Goal: Transaction & Acquisition: Subscribe to service/newsletter

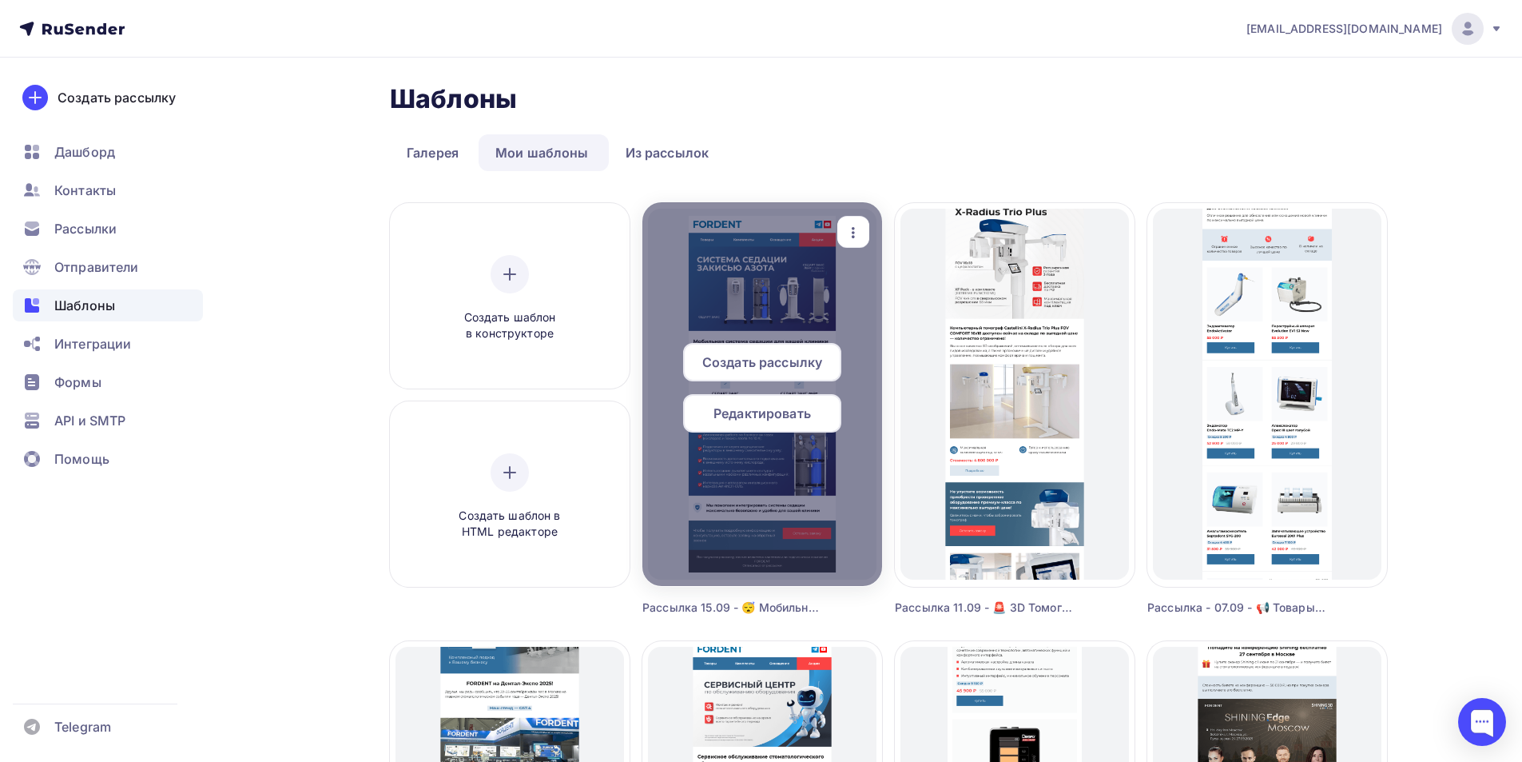
click at [742, 413] on span "Редактировать" at bounding box center [762, 413] width 97 height 19
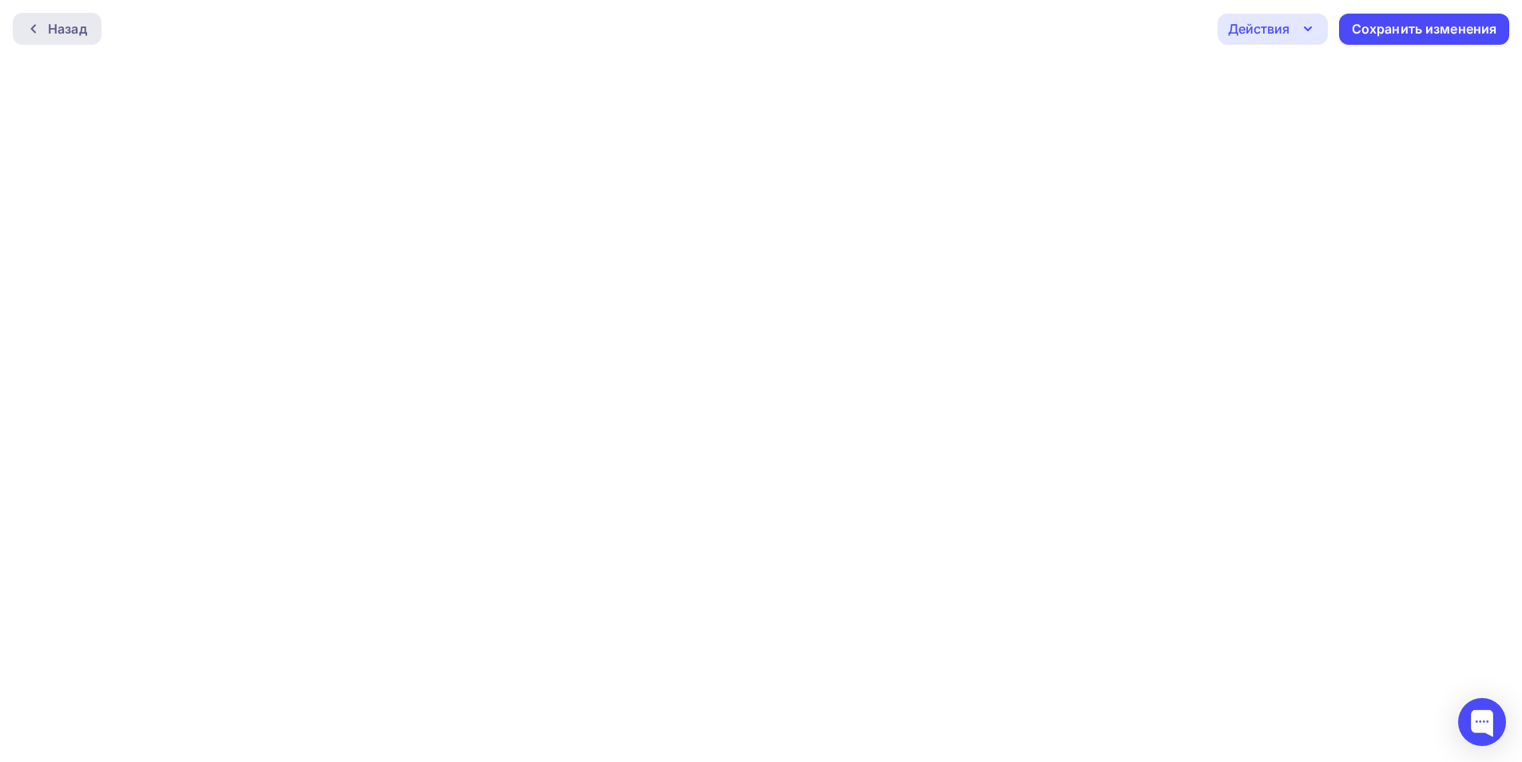
click at [80, 18] on div "Назад" at bounding box center [57, 29] width 89 height 32
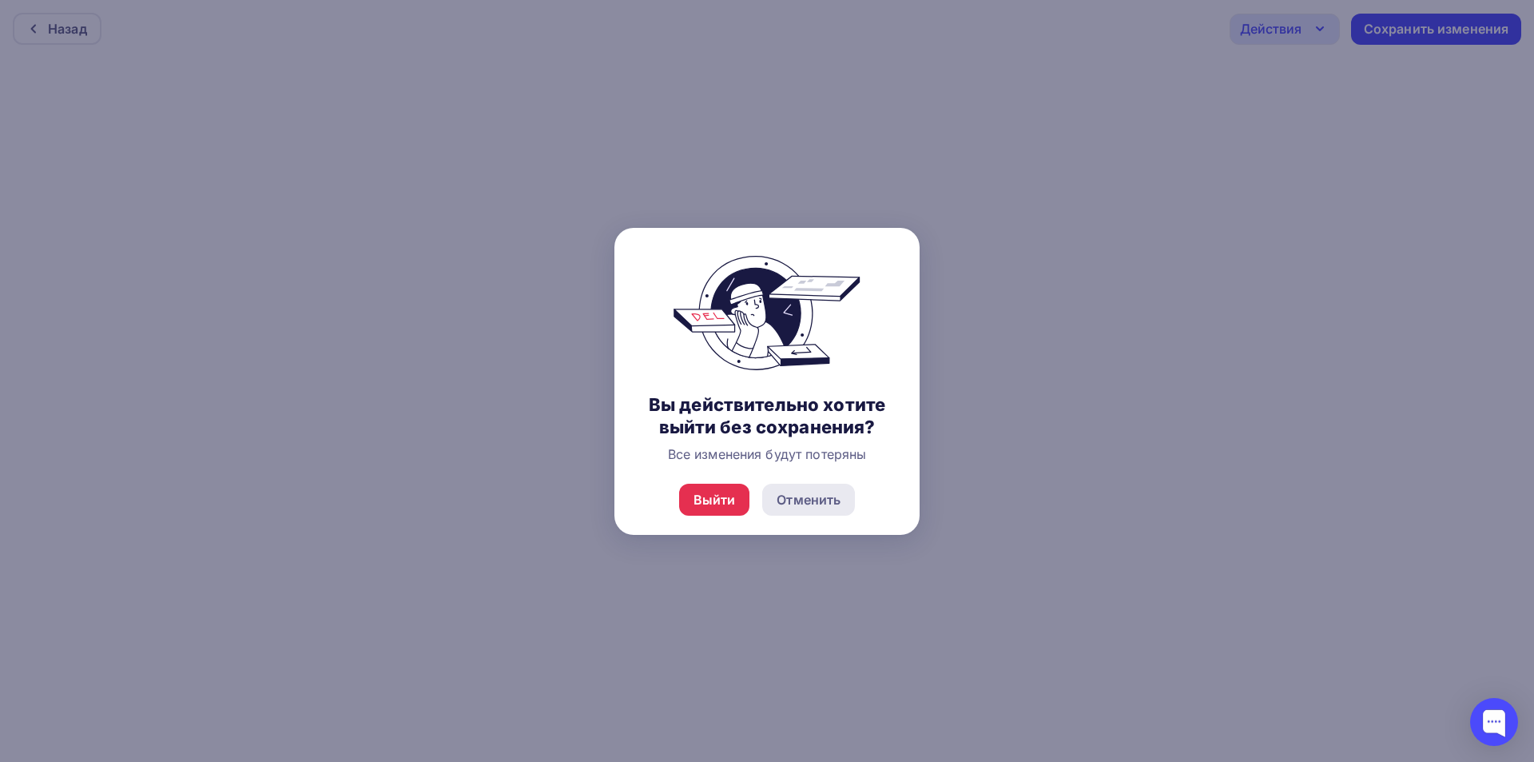
click at [809, 505] on div "Отменить" at bounding box center [809, 499] width 64 height 19
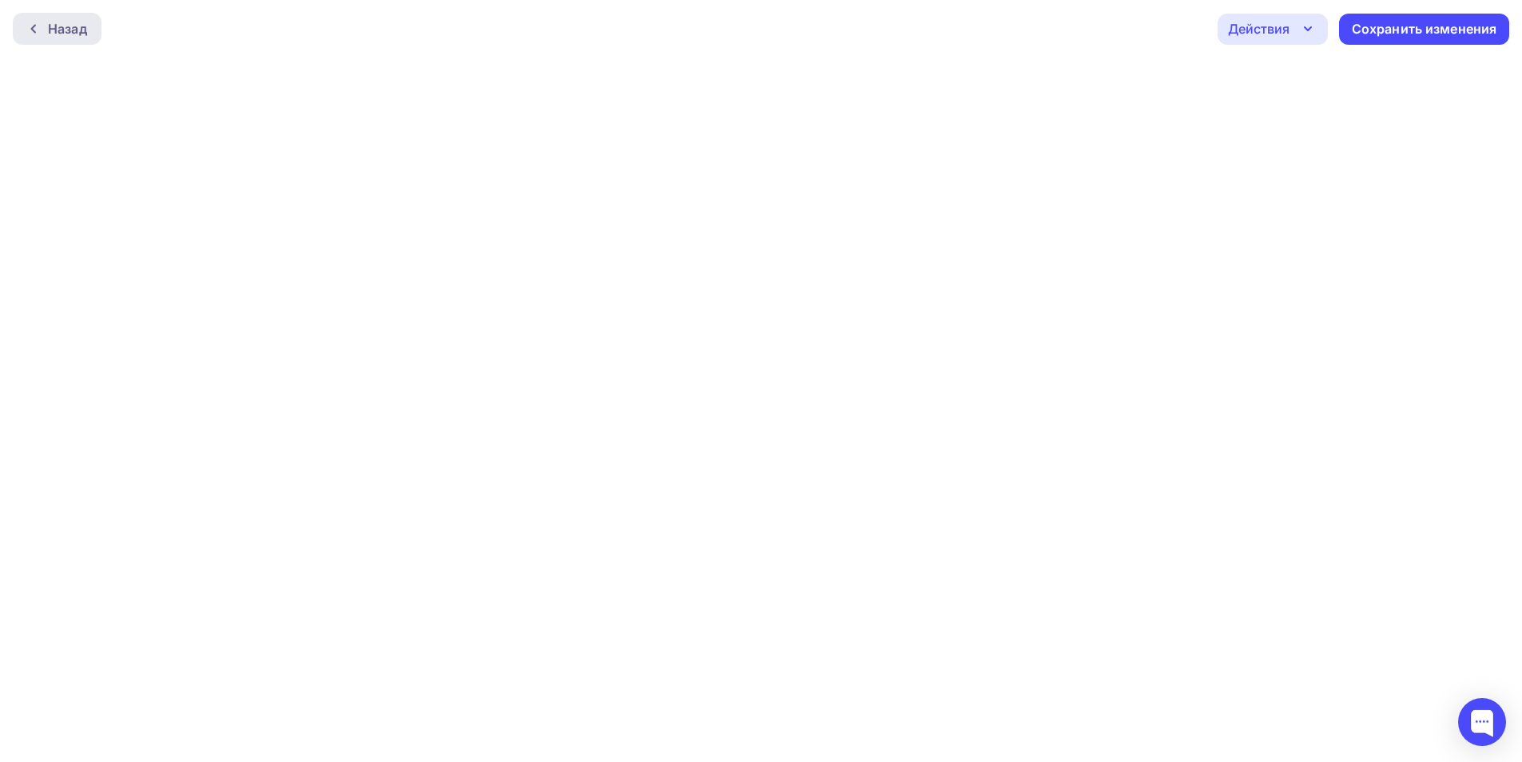
click at [66, 14] on div "Назад" at bounding box center [57, 29] width 89 height 32
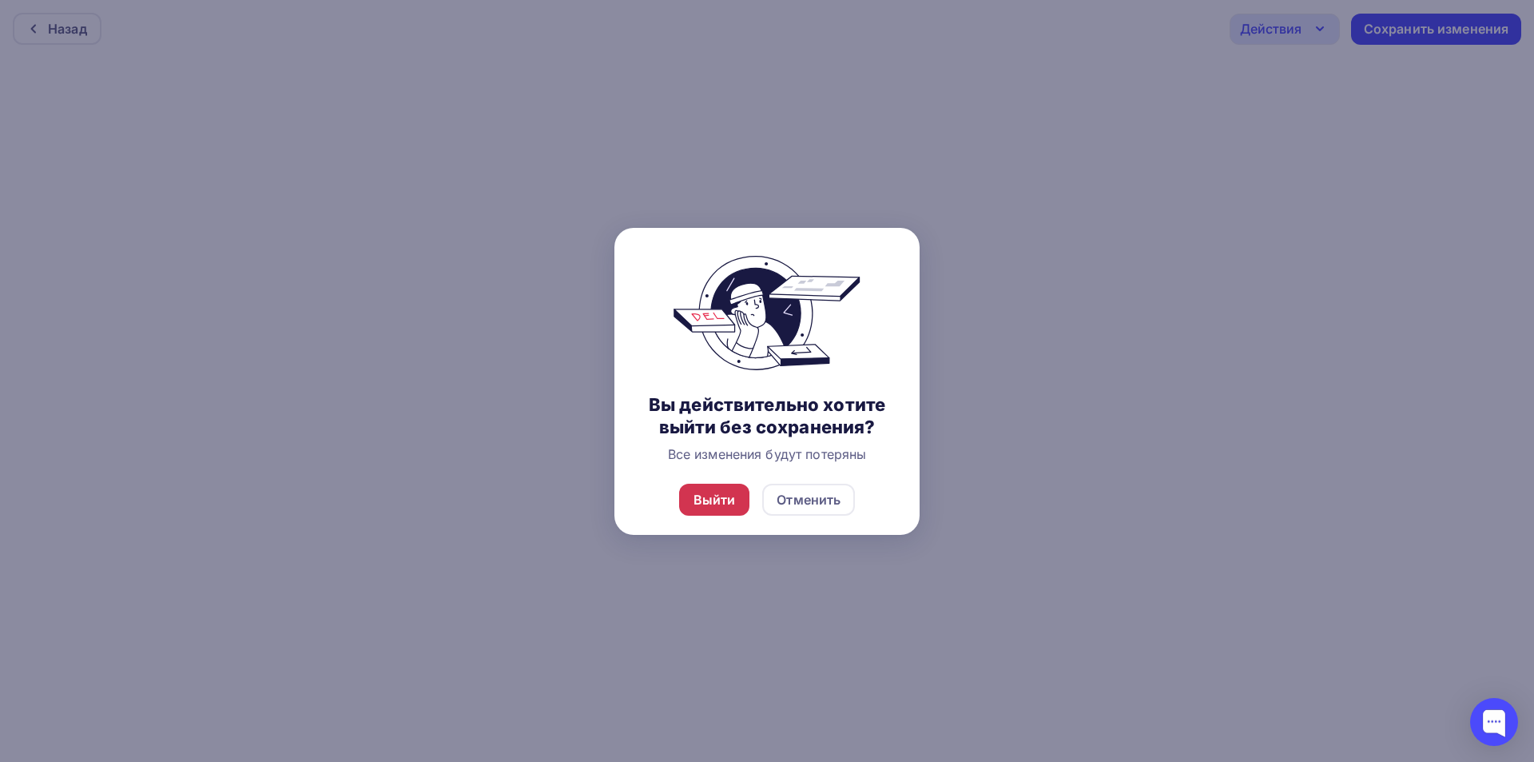
click at [722, 510] on div "Выйти" at bounding box center [714, 499] width 71 height 32
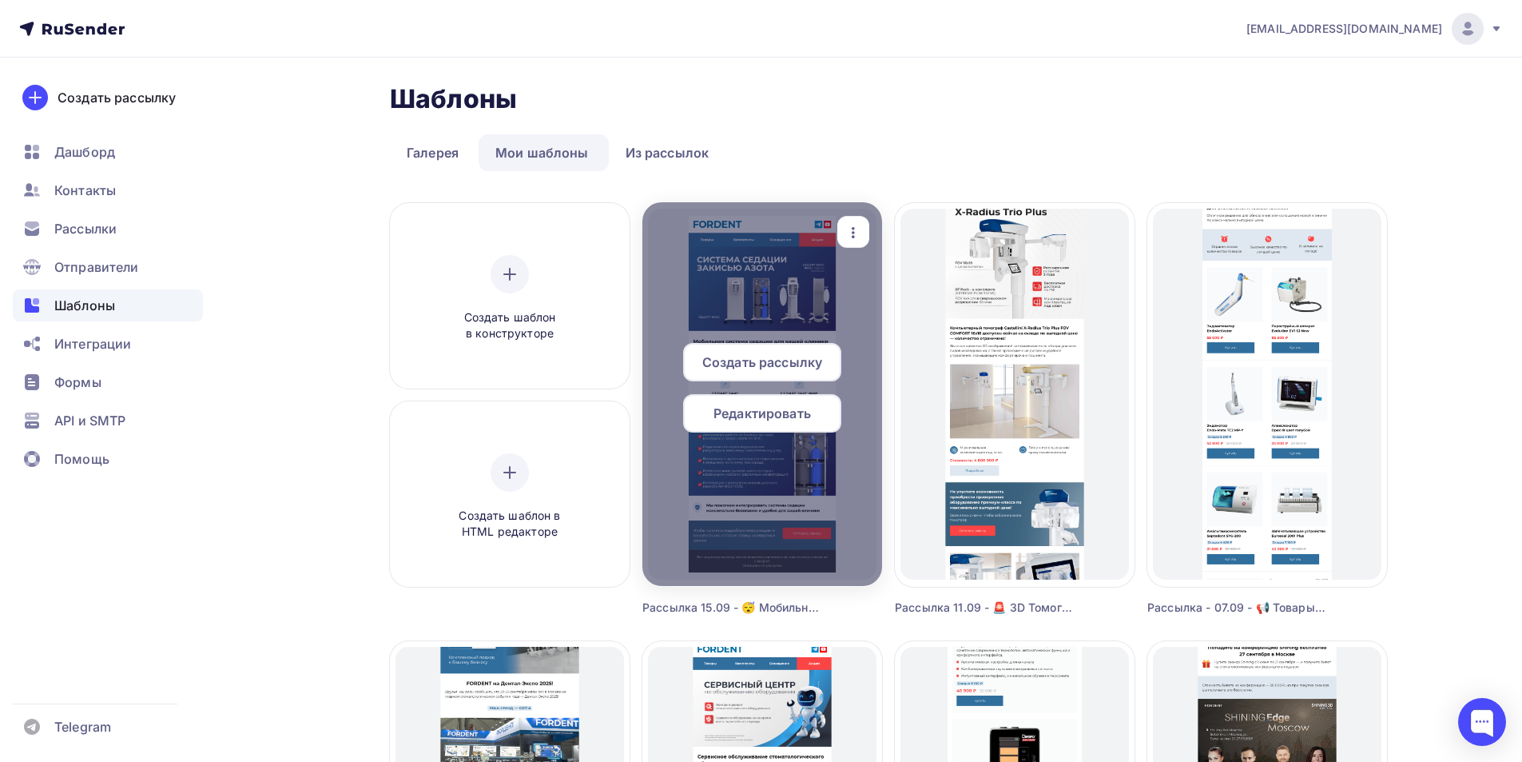
click at [793, 414] on span "Редактировать" at bounding box center [762, 413] width 97 height 19
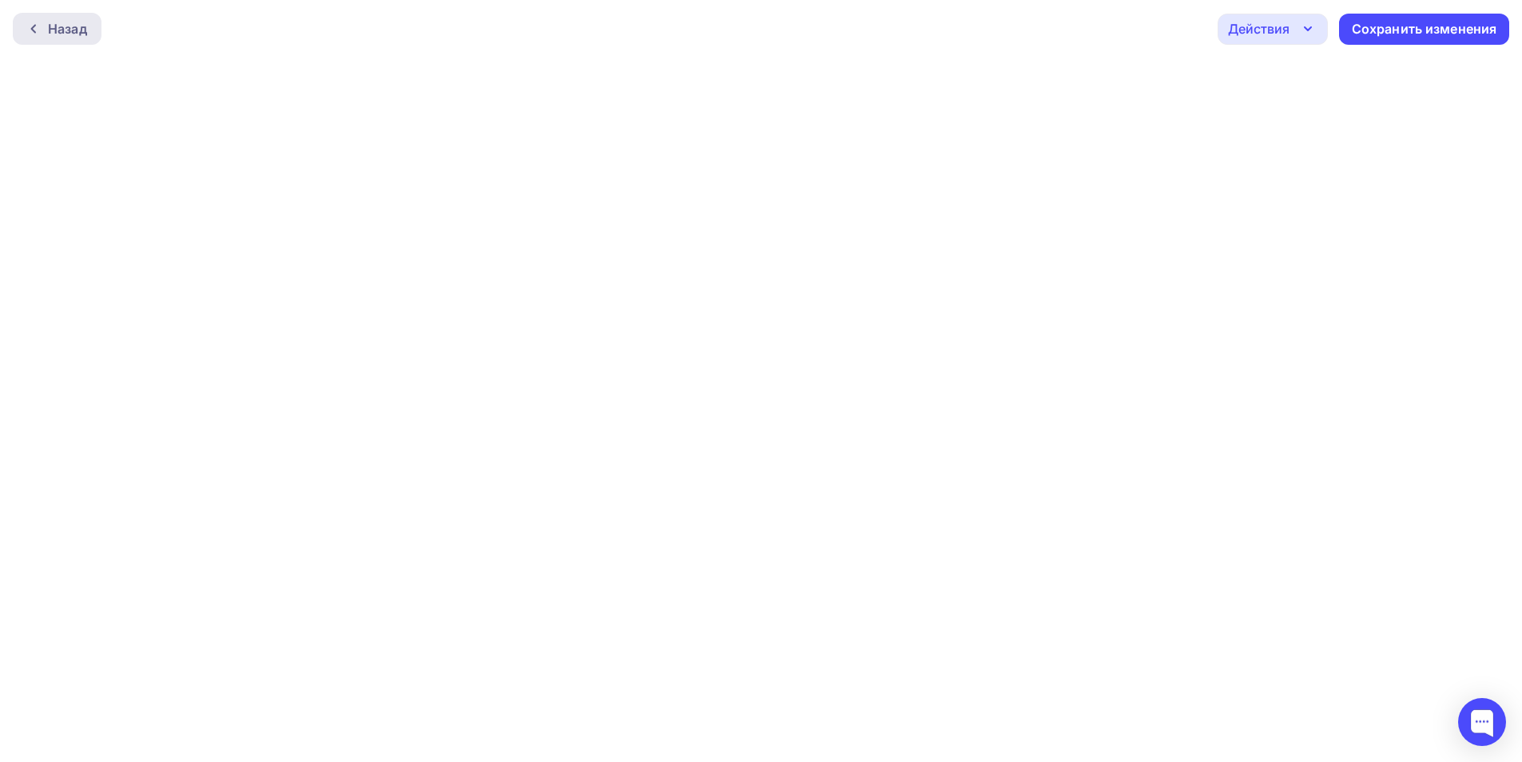
click at [52, 25] on div "Назад" at bounding box center [67, 28] width 39 height 19
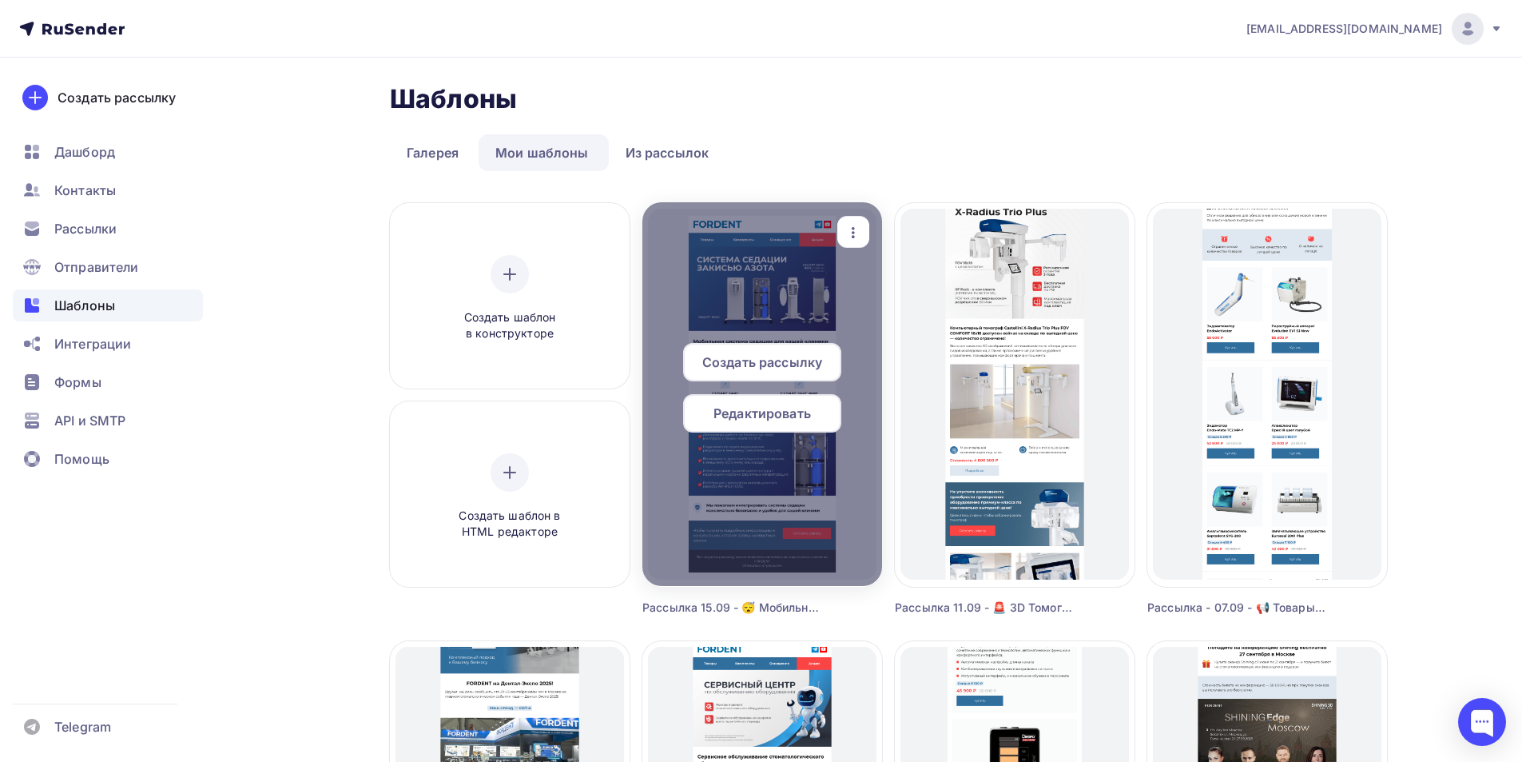
click at [763, 420] on span "Редактировать" at bounding box center [762, 413] width 97 height 19
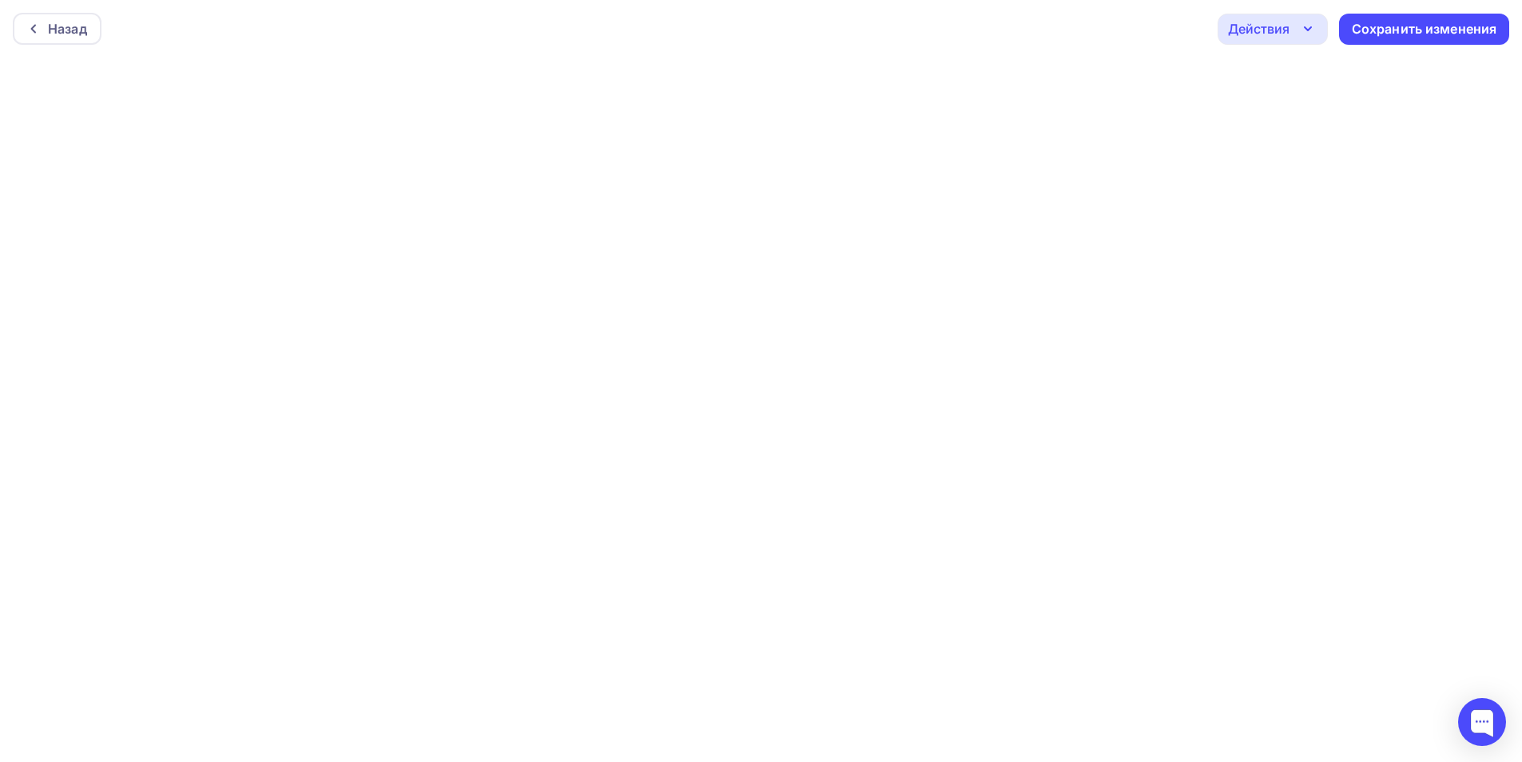
scroll to position [4, 0]
click at [1279, 32] on div "Действия" at bounding box center [1259, 24] width 62 height 19
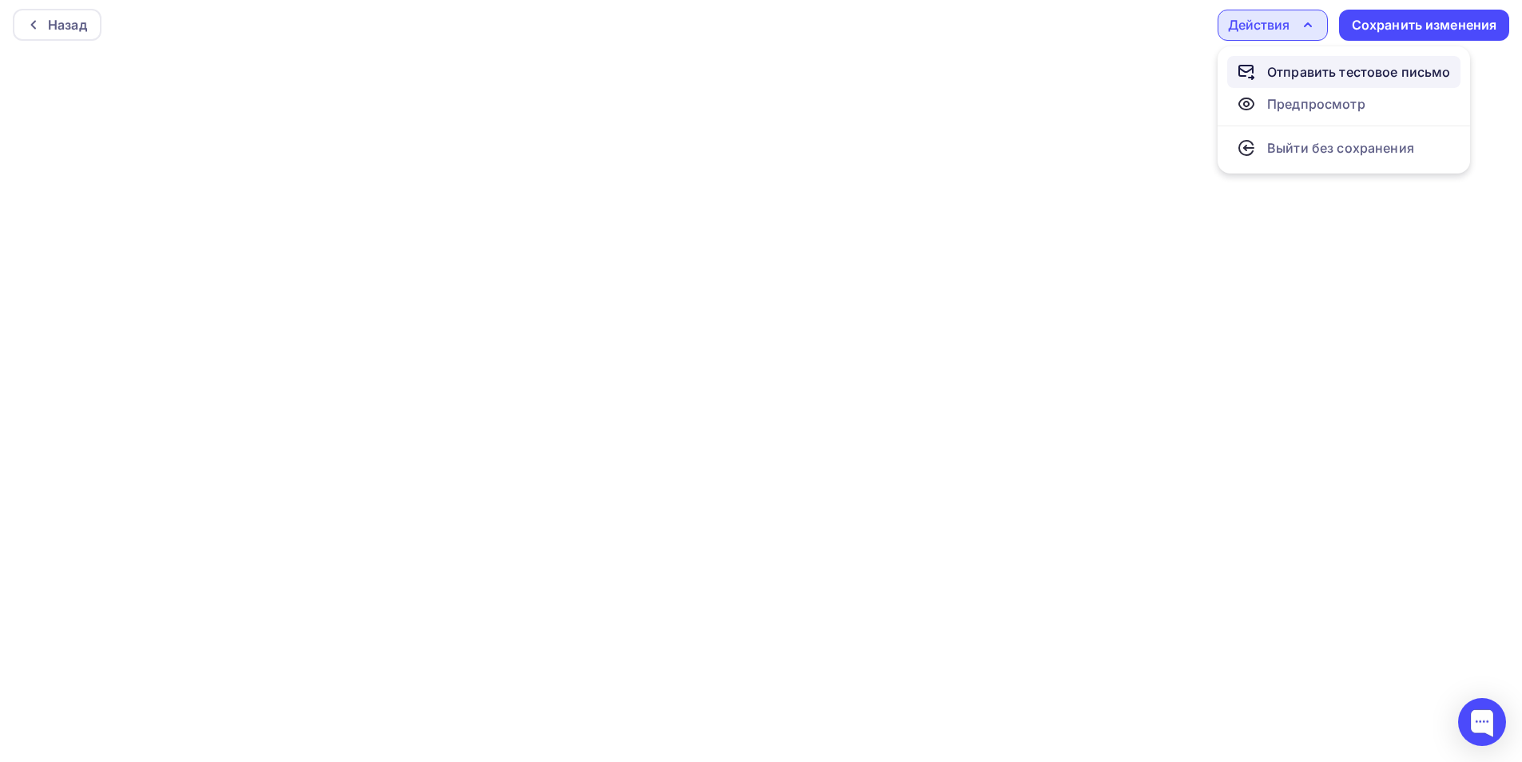
click at [1288, 69] on div "Отправить тестовое письмо" at bounding box center [1359, 71] width 184 height 19
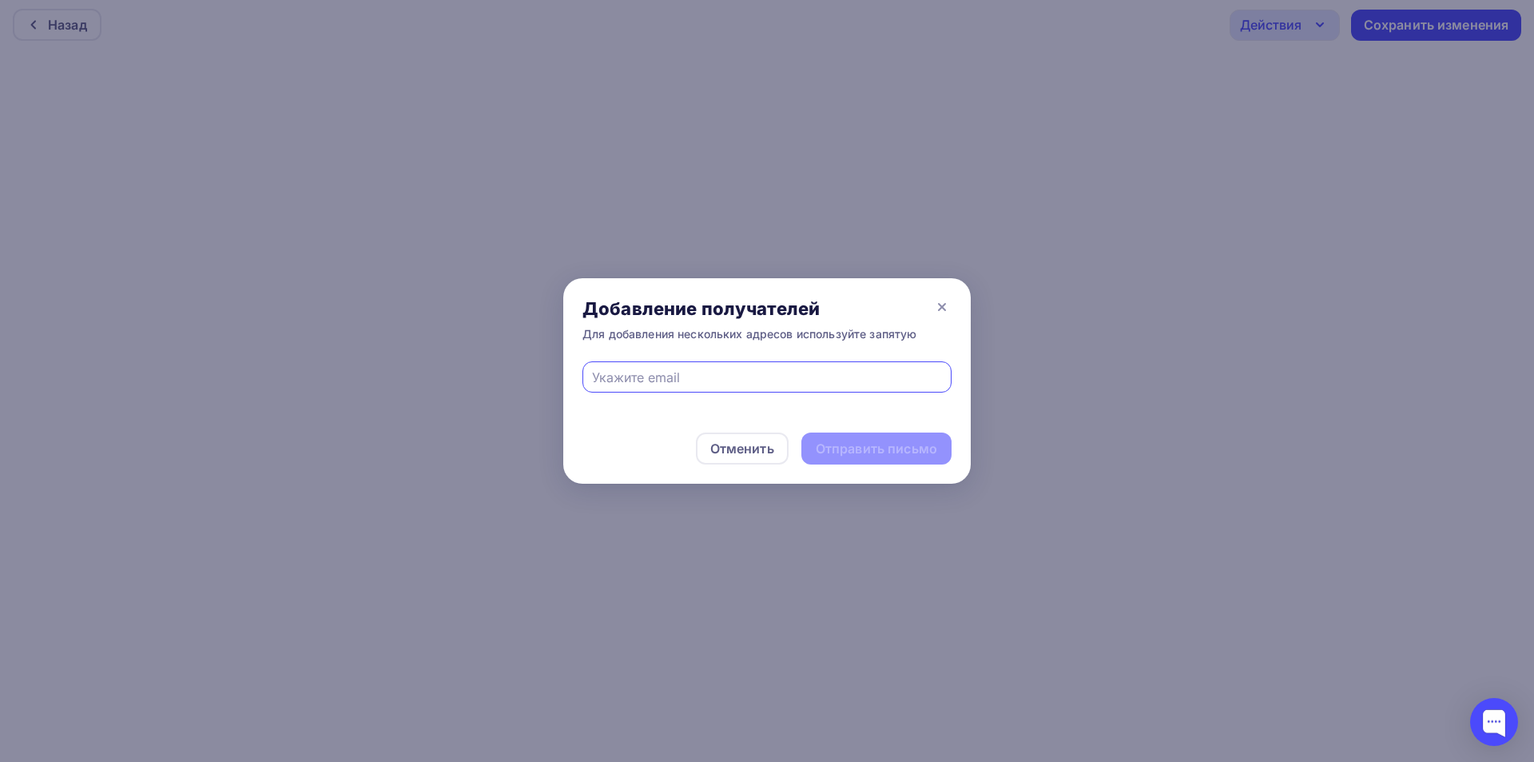
click at [797, 373] on input "text" at bounding box center [767, 377] width 351 height 19
type input "[EMAIL_ADDRESS][DOMAIN_NAME]"
click at [904, 449] on div "Отправить письмо" at bounding box center [876, 448] width 121 height 18
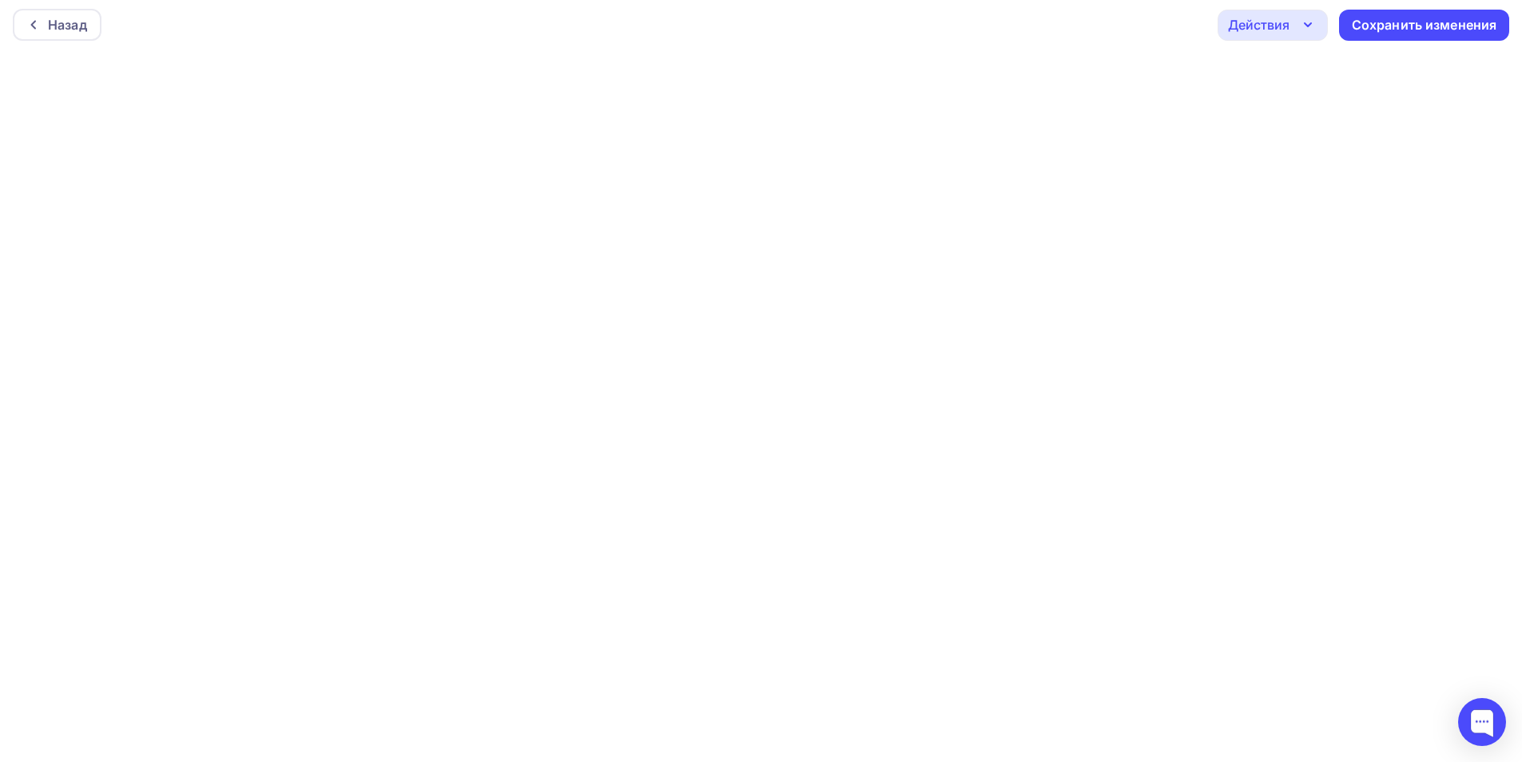
click at [1258, 39] on div "Действия" at bounding box center [1273, 25] width 110 height 31
click at [1262, 69] on div "Отправить тестовое письмо" at bounding box center [1344, 71] width 214 height 19
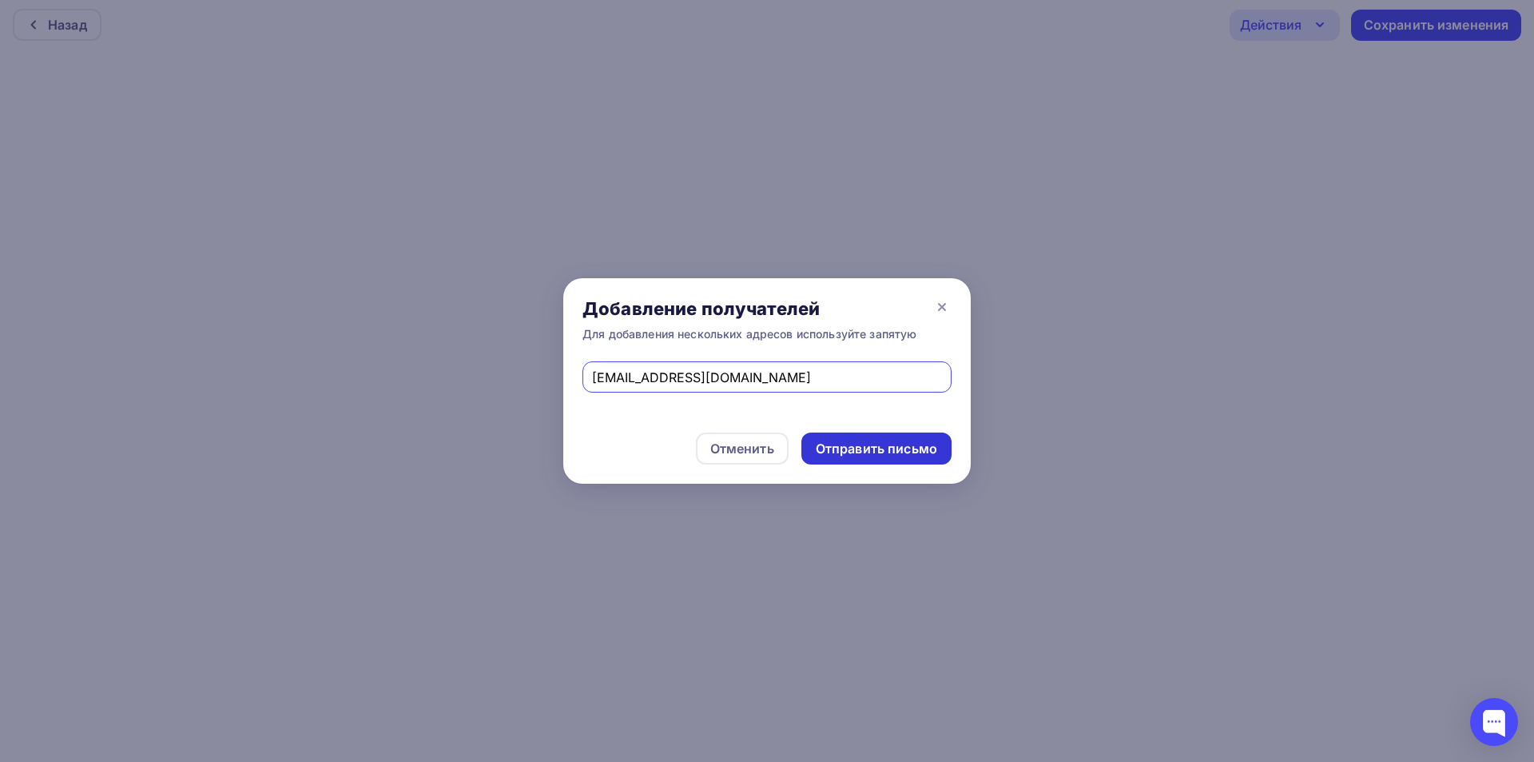
click at [878, 442] on div "Отправить письмо" at bounding box center [876, 448] width 121 height 18
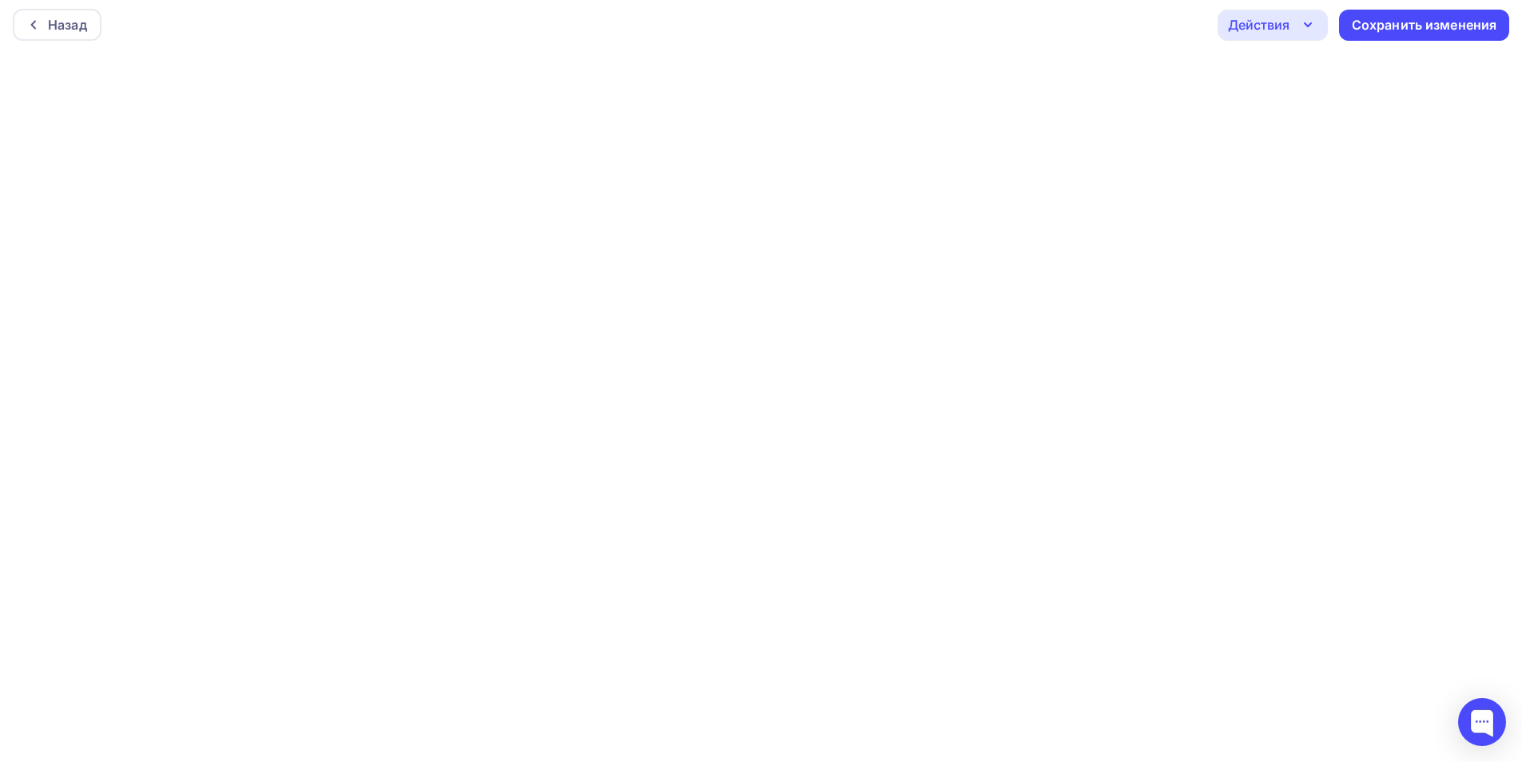
click at [1301, 17] on icon "button" at bounding box center [1308, 24] width 19 height 19
click at [1299, 70] on div "Отправить тестовое письмо" at bounding box center [1359, 71] width 184 height 19
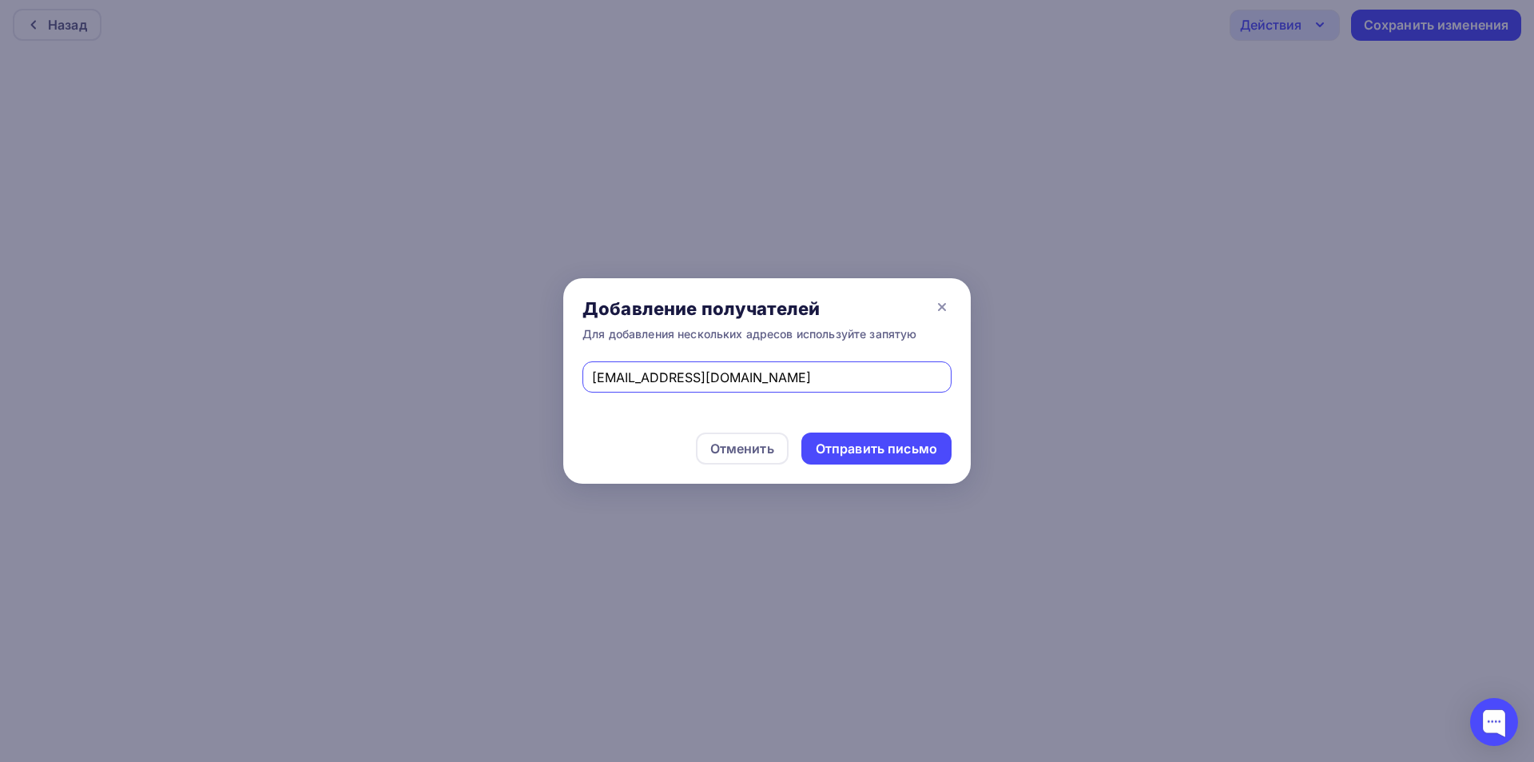
drag, startPoint x: 827, startPoint y: 368, endPoint x: 499, endPoint y: 394, distance: 329.4
click at [499, 392] on div "Добавление получателей Для добавления нескольких адресов используйте запятую [E…" at bounding box center [767, 381] width 1534 height 762
click at [778, 379] on input "text" at bounding box center [767, 377] width 351 height 19
type input "[PERSON_NAME][EMAIL_ADDRESS][DOMAIN_NAME]"
click at [845, 445] on div "Отправить письмо" at bounding box center [876, 448] width 121 height 18
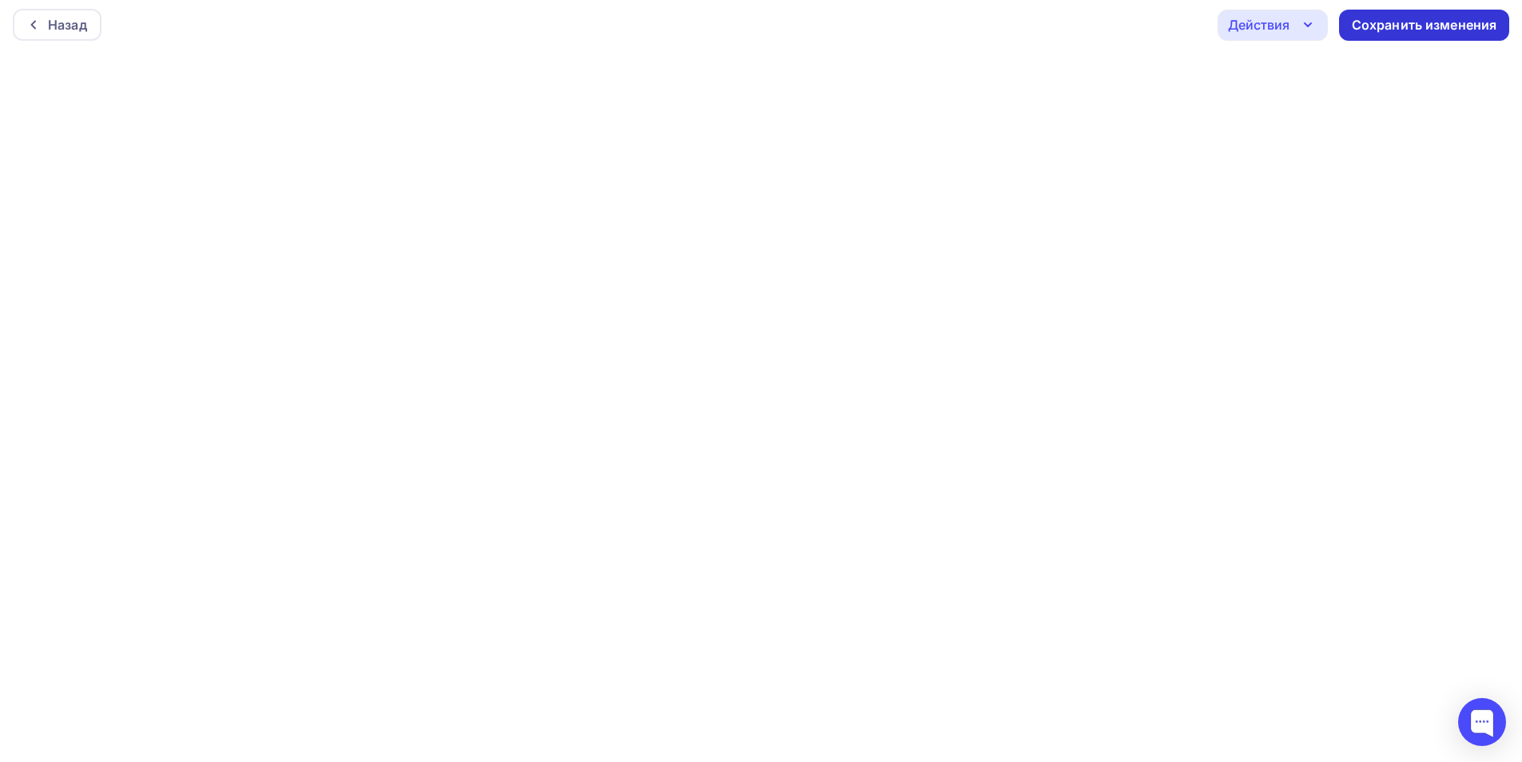
click at [1396, 30] on div "Сохранить изменения" at bounding box center [1424, 25] width 145 height 18
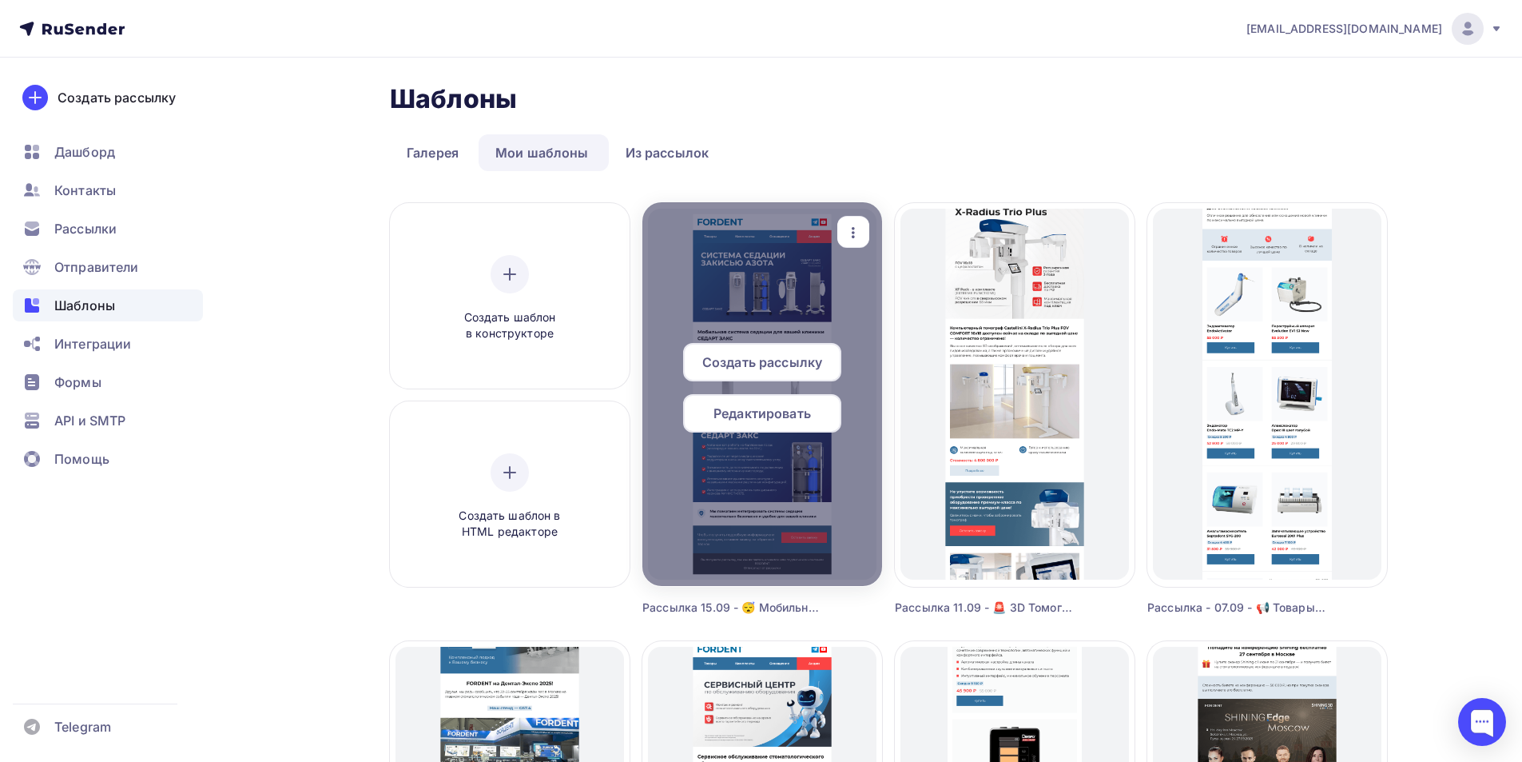
click at [760, 420] on span "Редактировать" at bounding box center [762, 413] width 97 height 19
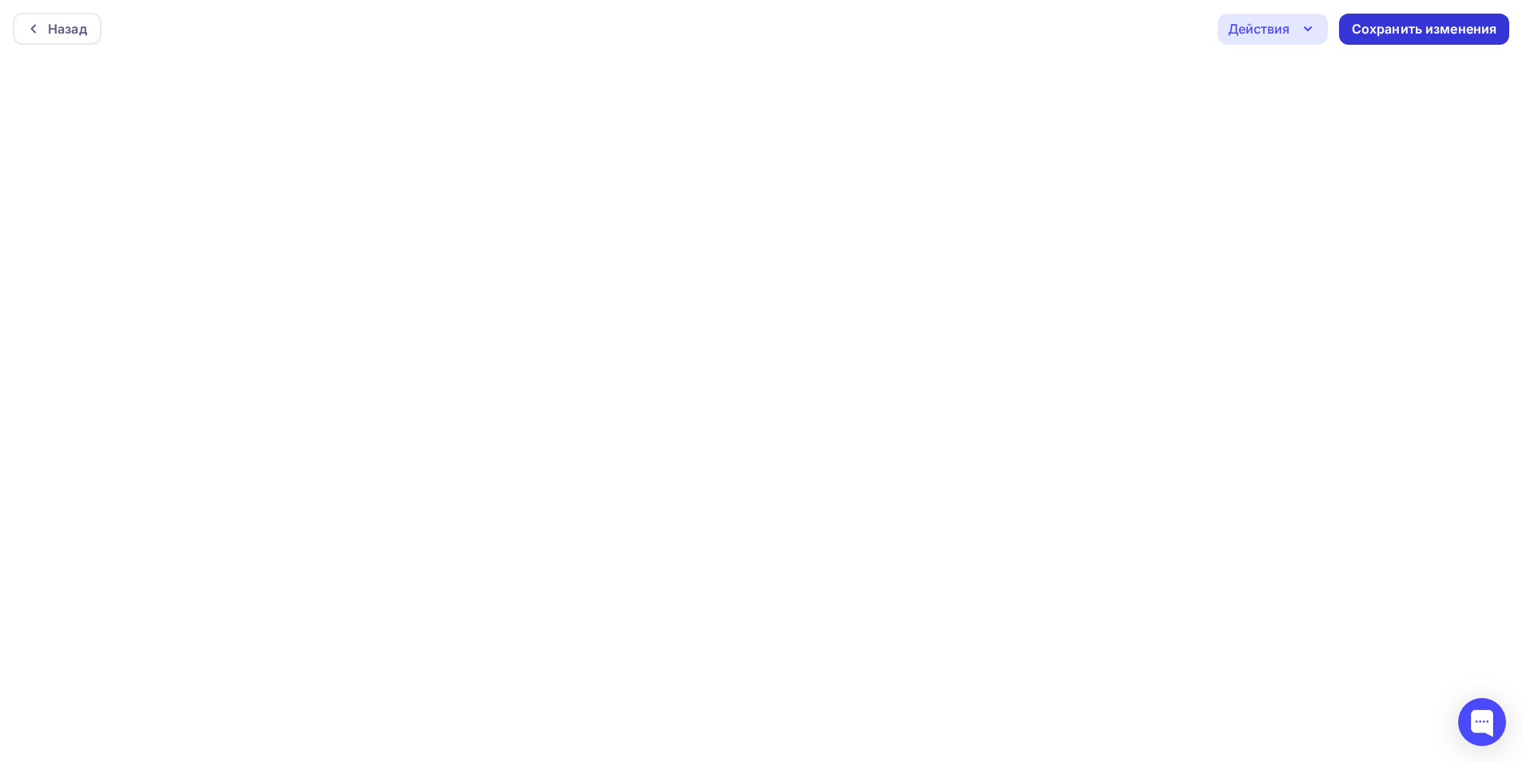
click at [1378, 33] on div "Сохранить изменения" at bounding box center [1424, 29] width 145 height 18
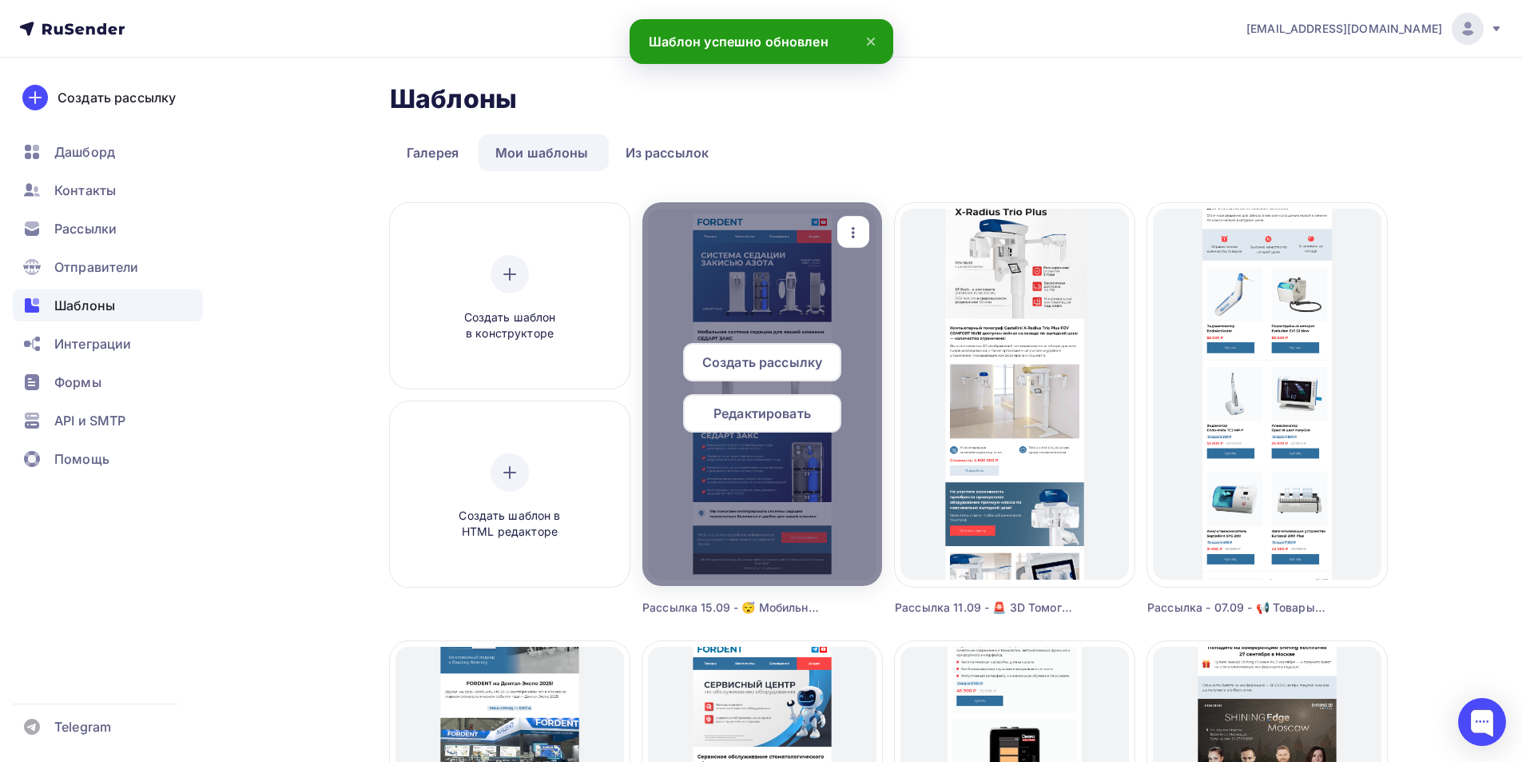
click at [733, 367] on span "Создать рассылку" at bounding box center [762, 361] width 120 height 19
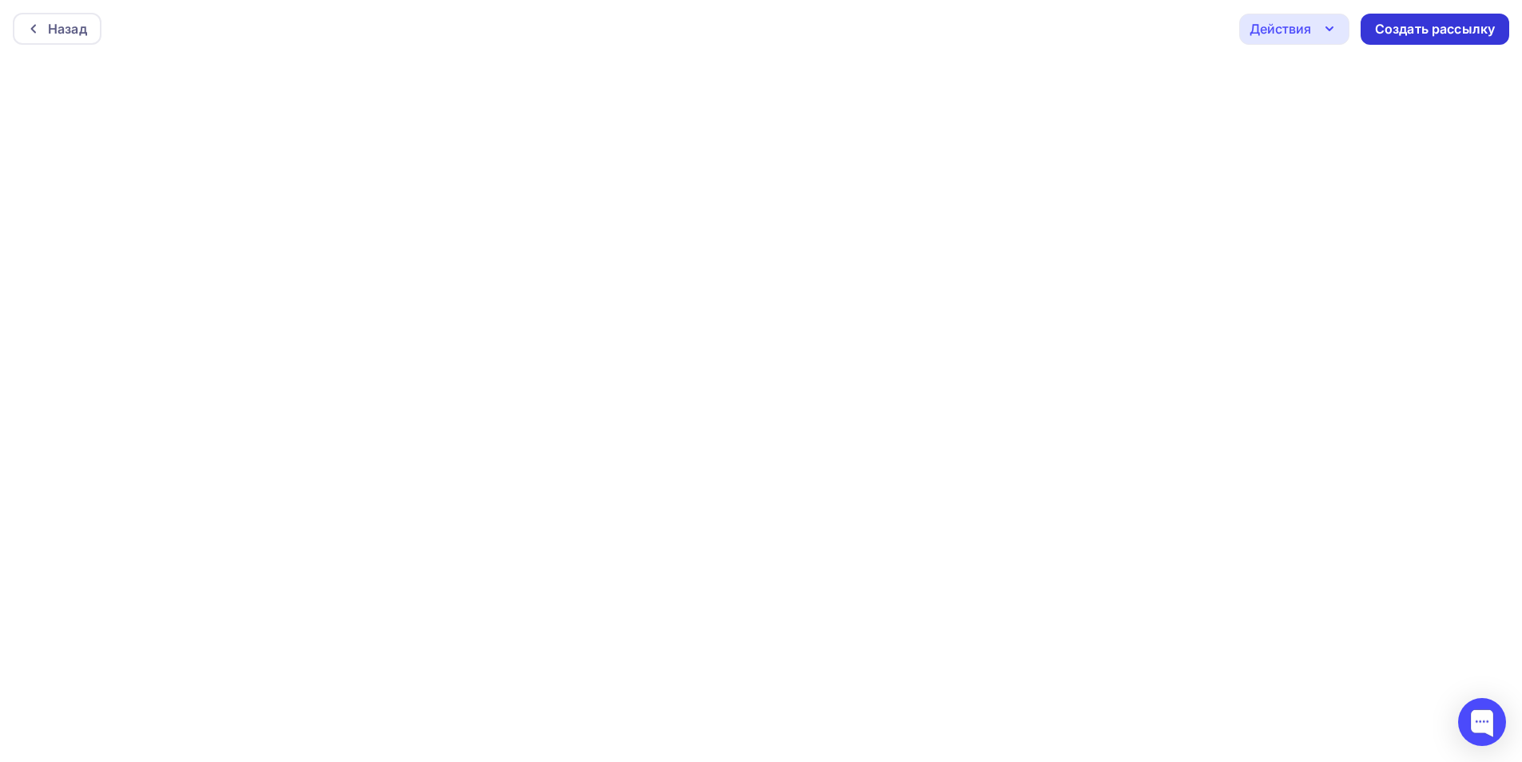
click at [1407, 37] on div "Создать рассылку" at bounding box center [1435, 29] width 120 height 18
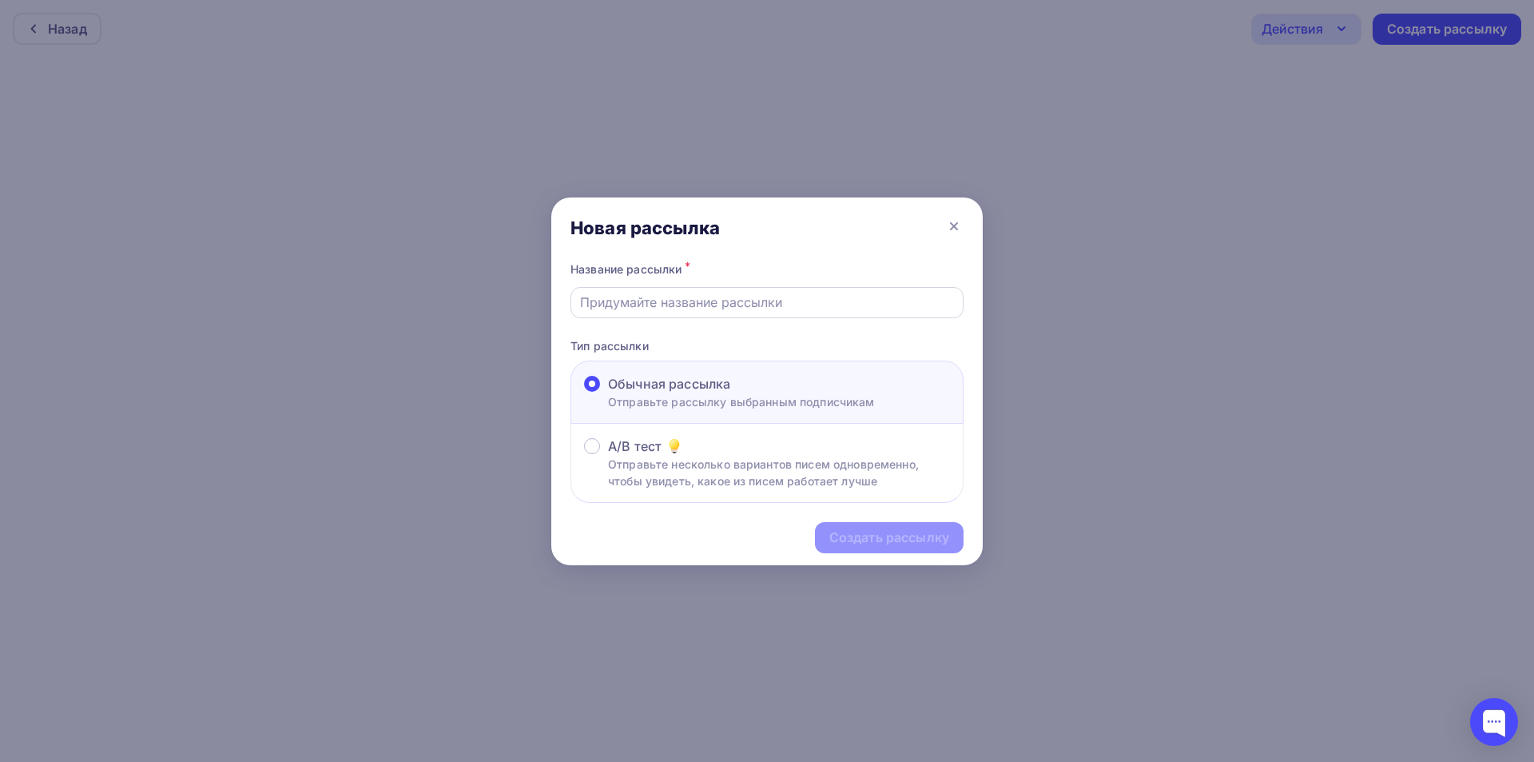
click at [706, 302] on input "text" at bounding box center [767, 301] width 375 height 19
drag, startPoint x: 657, startPoint y: 304, endPoint x: 646, endPoint y: 306, distance: 11.3
click at [646, 306] on input "Рассылка 07.08 - Тест" at bounding box center [767, 301] width 375 height 19
type input "Рассылка 15.09 - Тест"
drag, startPoint x: 880, startPoint y: 537, endPoint x: 896, endPoint y: 531, distance: 17.2
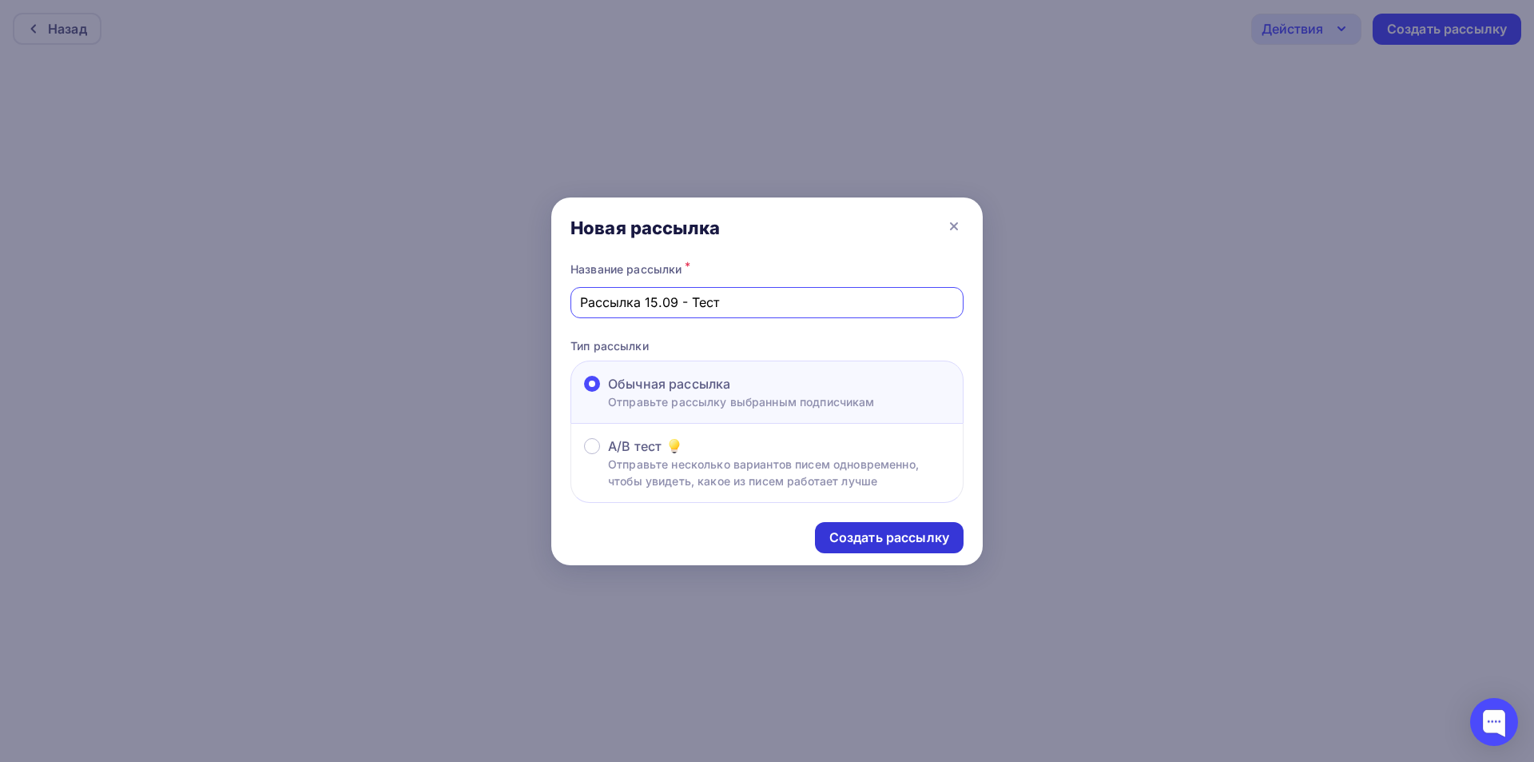
click at [888, 533] on div "Создать рассылку" at bounding box center [889, 537] width 120 height 18
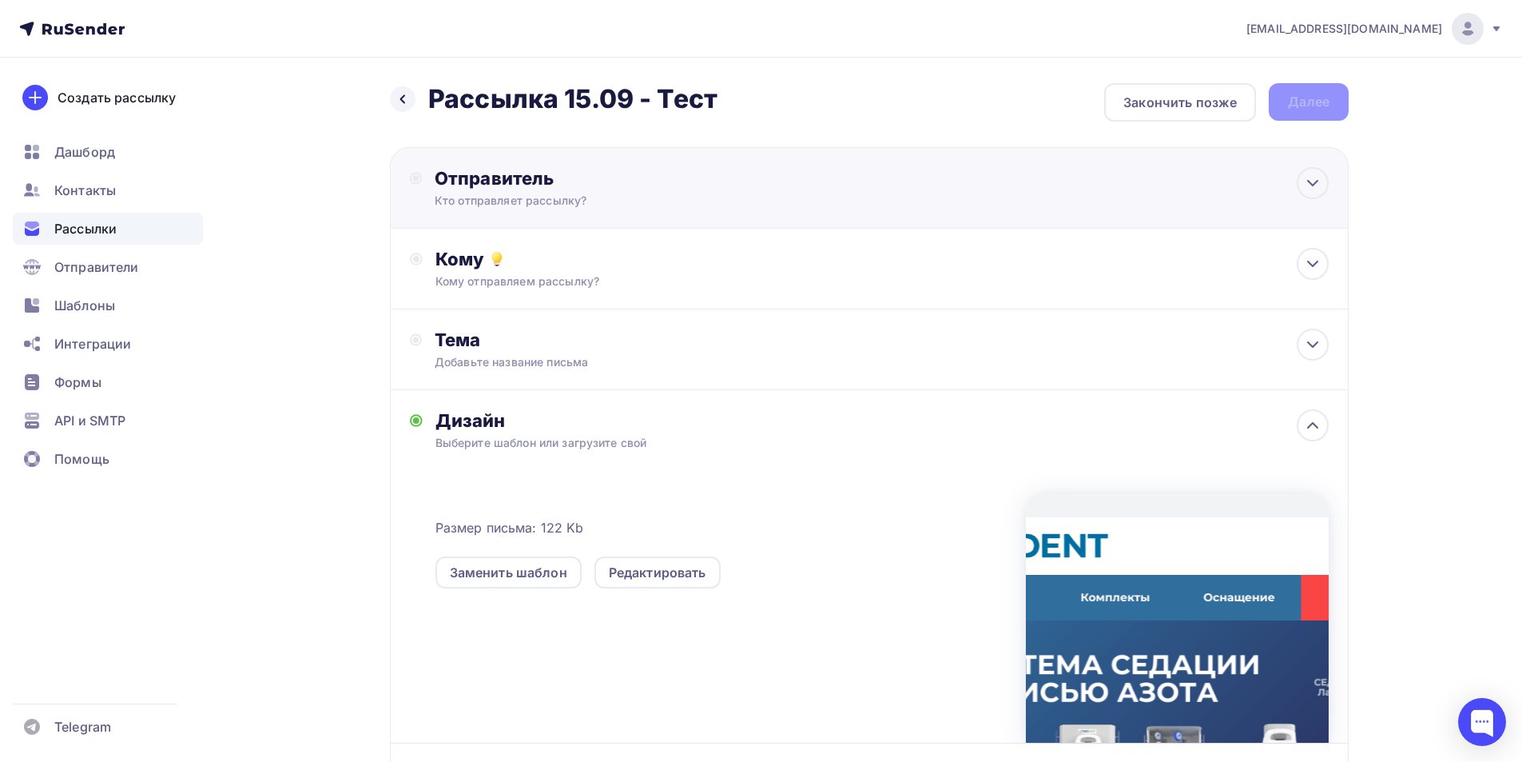
click at [590, 193] on div "Кто отправляет рассылку?" at bounding box center [591, 201] width 312 height 16
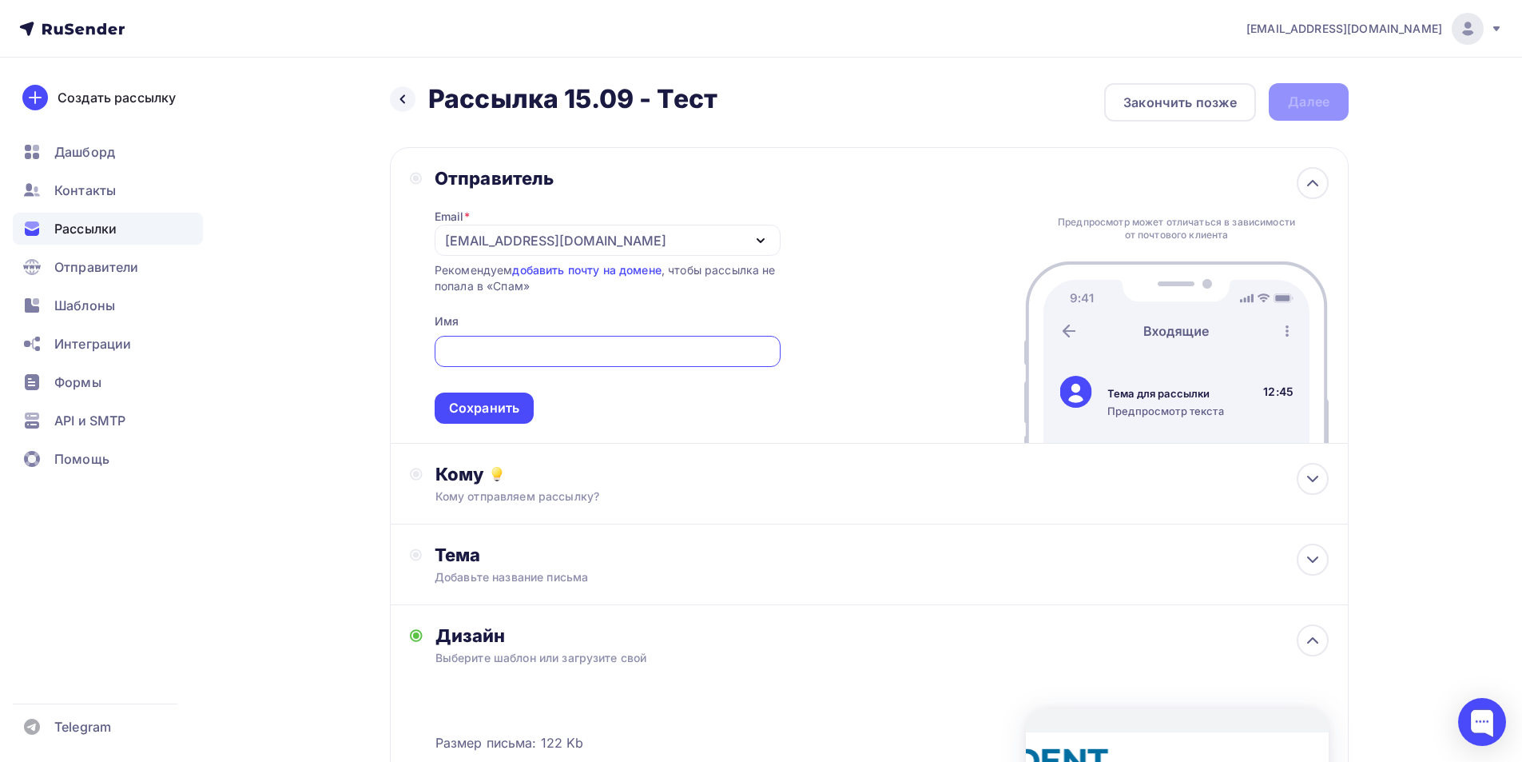
click at [551, 231] on div "[EMAIL_ADDRESS][DOMAIN_NAME]" at bounding box center [608, 240] width 346 height 31
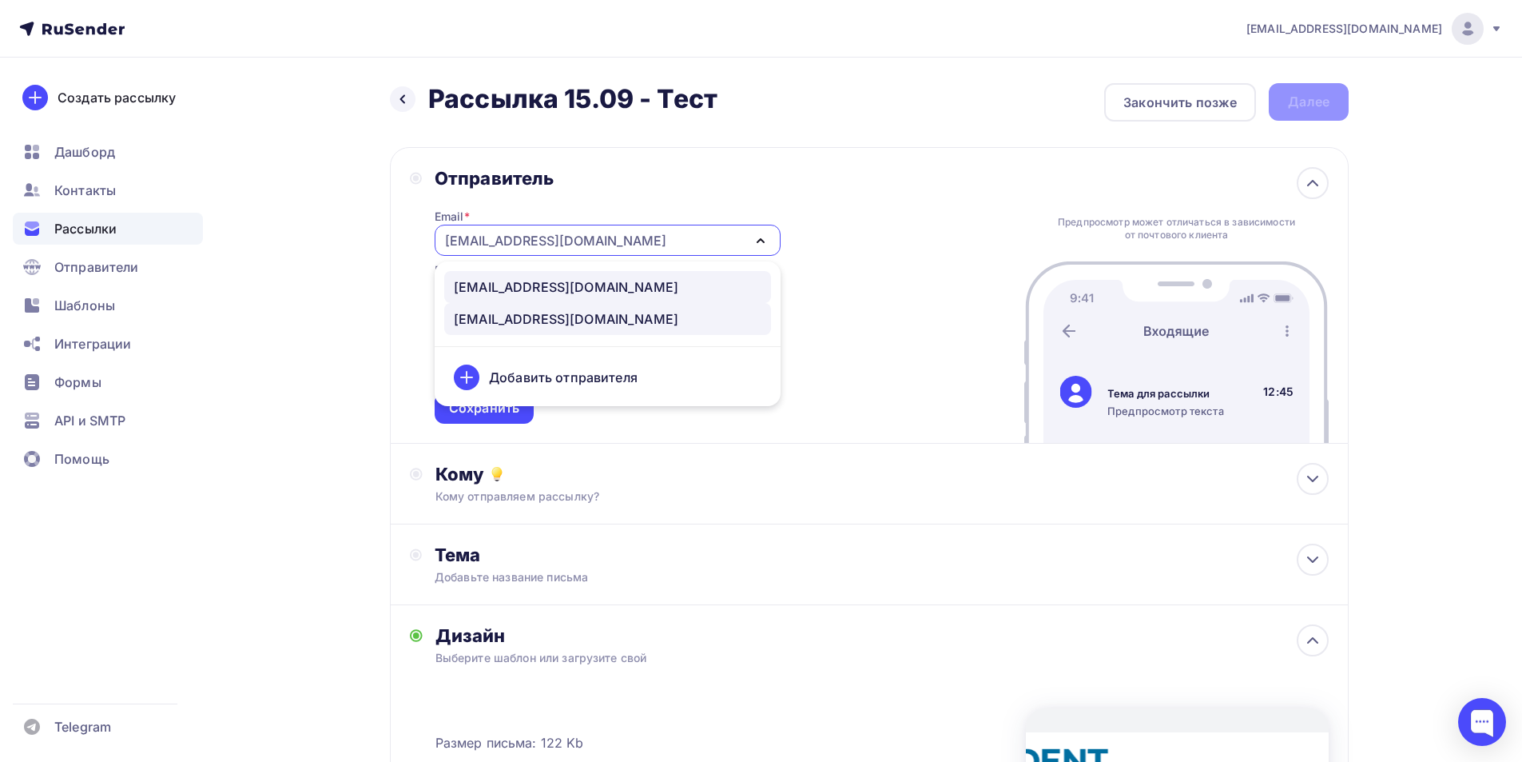
click at [517, 283] on div "[EMAIL_ADDRESS][DOMAIN_NAME]" at bounding box center [566, 286] width 225 height 19
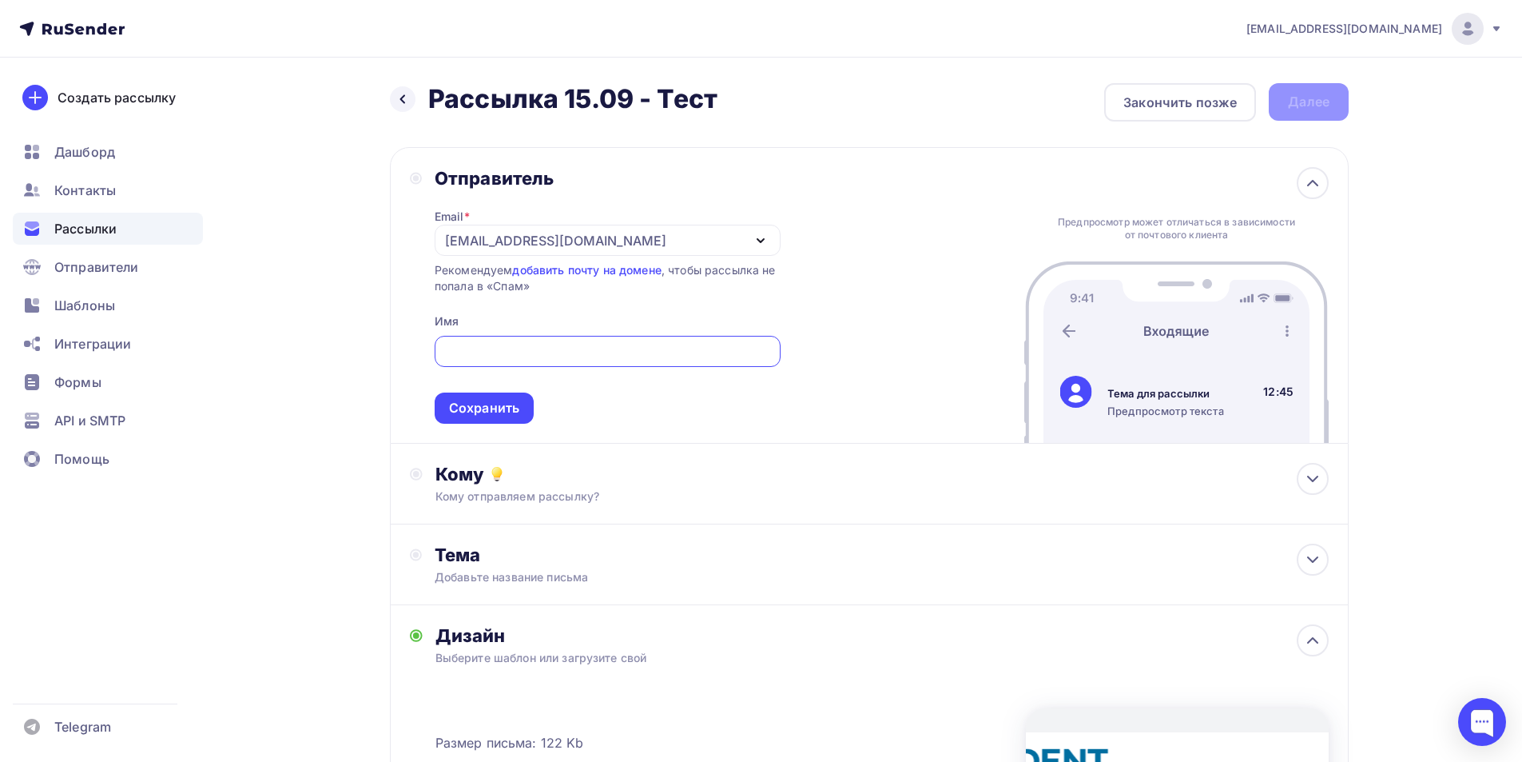
drag, startPoint x: 517, startPoint y: 341, endPoint x: 502, endPoint y: 337, distance: 15.7
click at [515, 342] on input "text" at bounding box center [607, 351] width 328 height 19
type input "Компания FORDENT"
click at [502, 412] on div "Сохранить" at bounding box center [484, 408] width 70 height 18
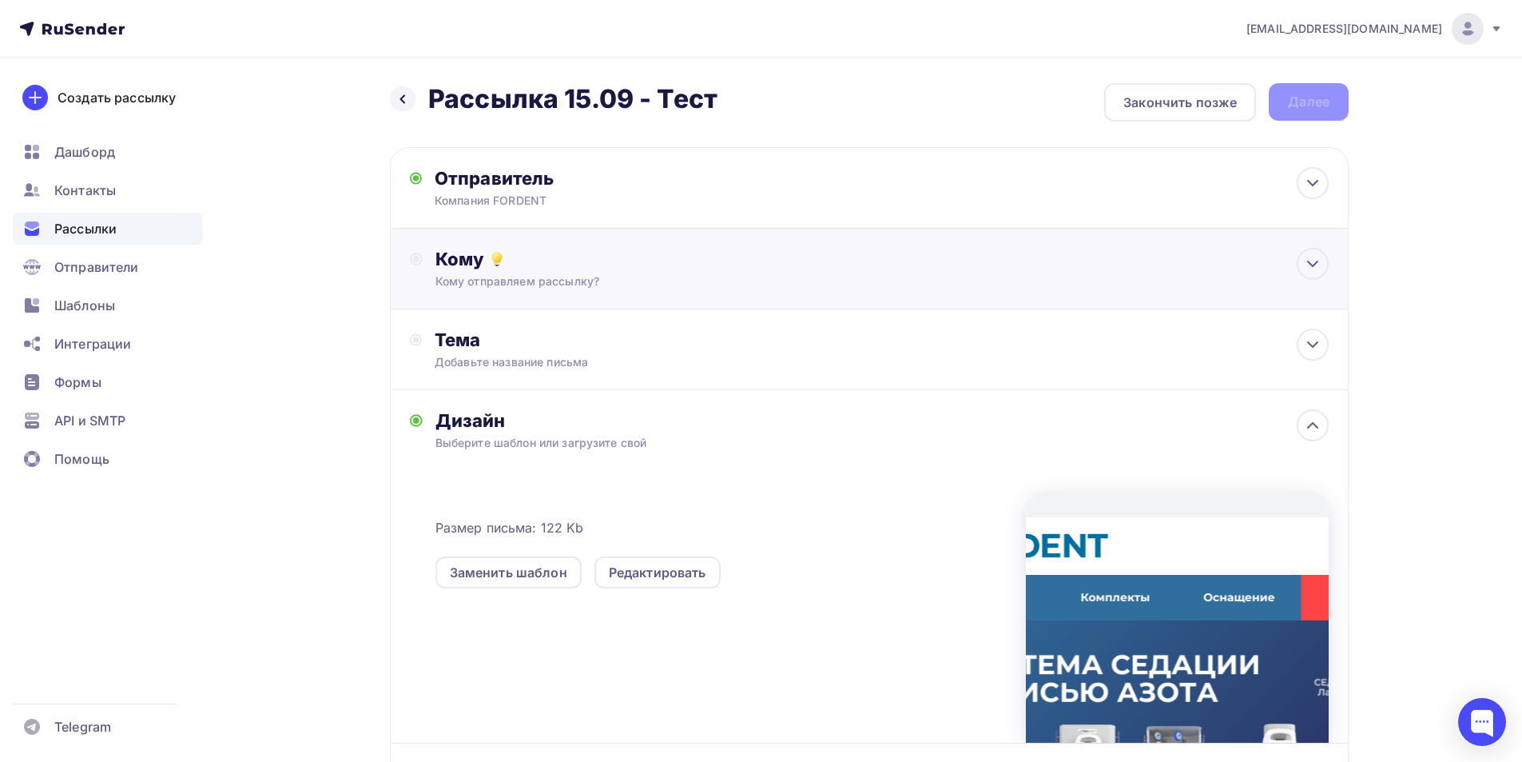
click at [525, 271] on div "Кому Кому отправляем рассылку? Списки получателей Выберите список Все списки id…" at bounding box center [881, 269] width 893 height 42
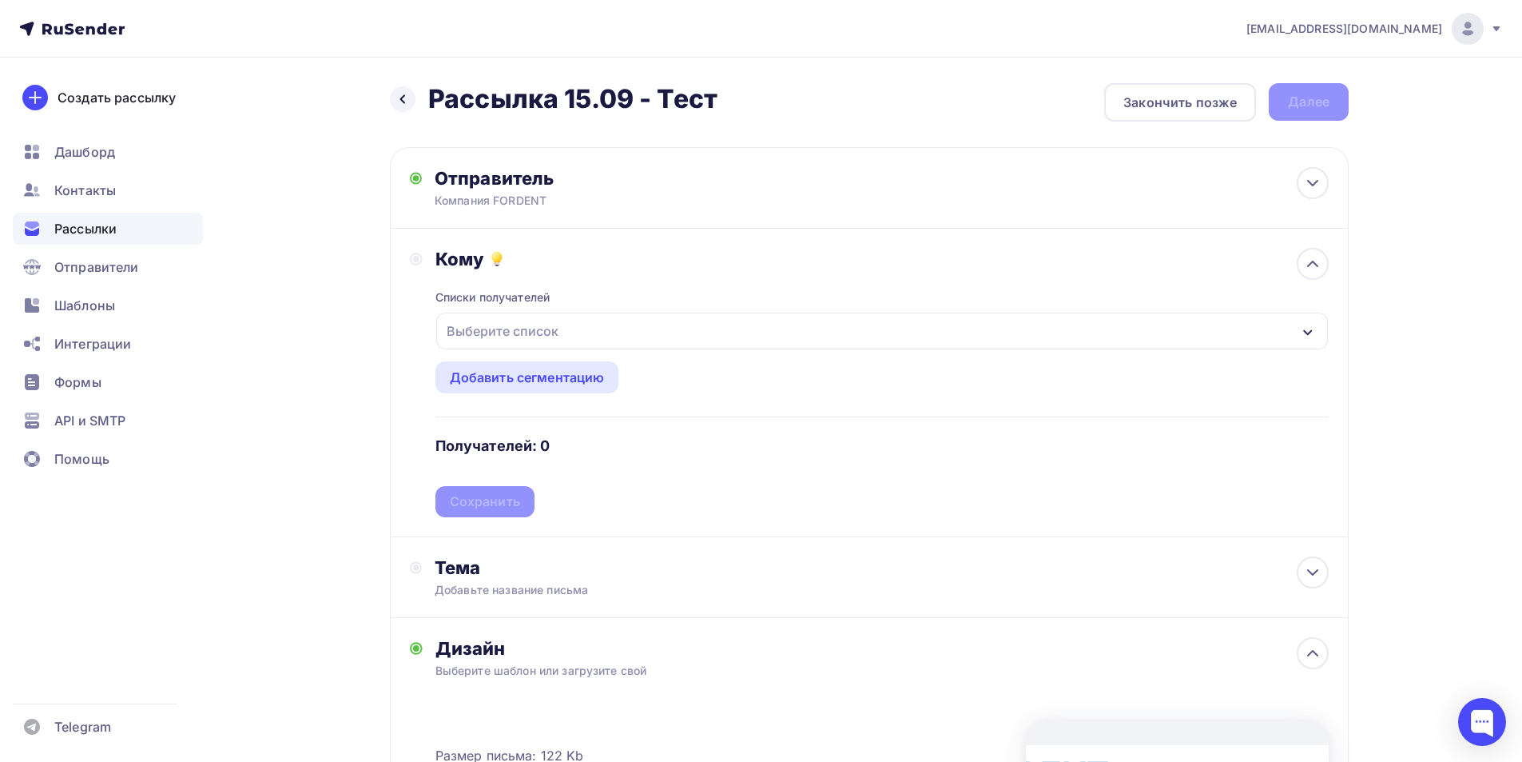
click at [543, 315] on div "Выберите список" at bounding box center [882, 330] width 892 height 37
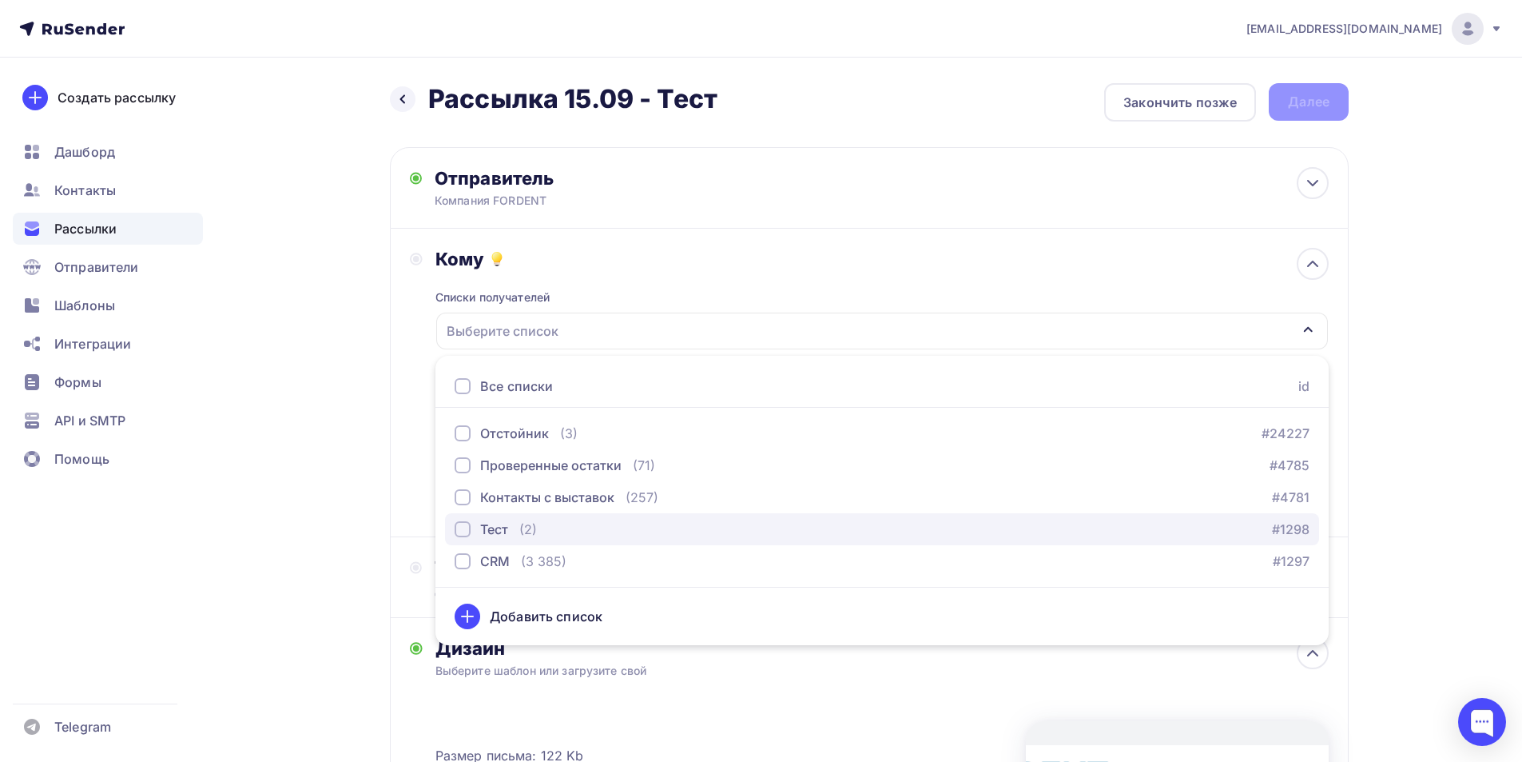
drag, startPoint x: 523, startPoint y: 523, endPoint x: 449, endPoint y: 525, distance: 74.3
click at [522, 523] on div "(2)" at bounding box center [528, 528] width 18 height 19
click at [257, 531] on div "Назад Рассылка 15.09 - Тест Рассылка 15.09 - Тест Закончить позже Далее Отправи…" at bounding box center [761, 606] width 1310 height 1097
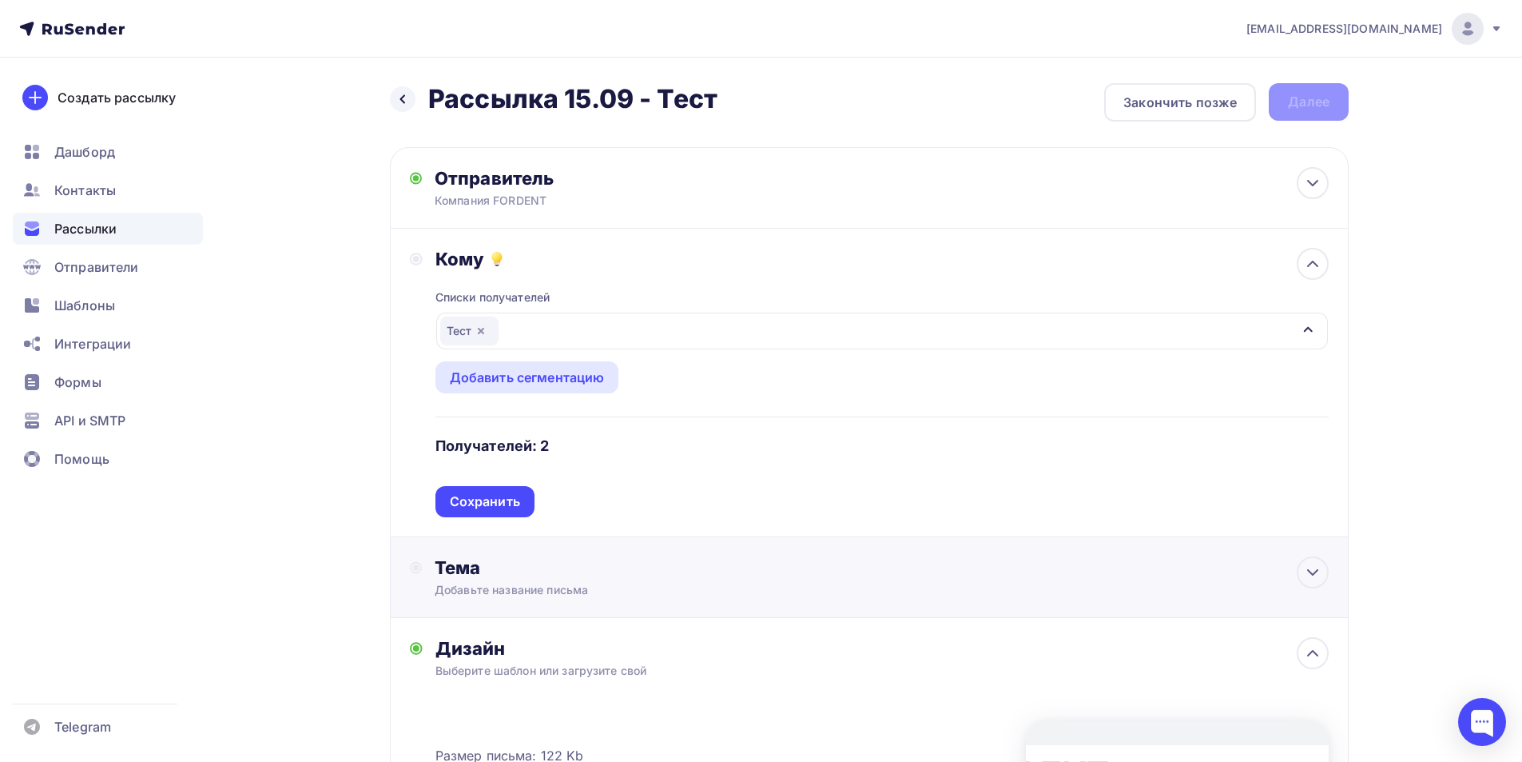
drag, startPoint x: 510, startPoint y: 503, endPoint x: 495, endPoint y: 483, distance: 24.5
click at [507, 503] on div "Сохранить" at bounding box center [485, 501] width 70 height 18
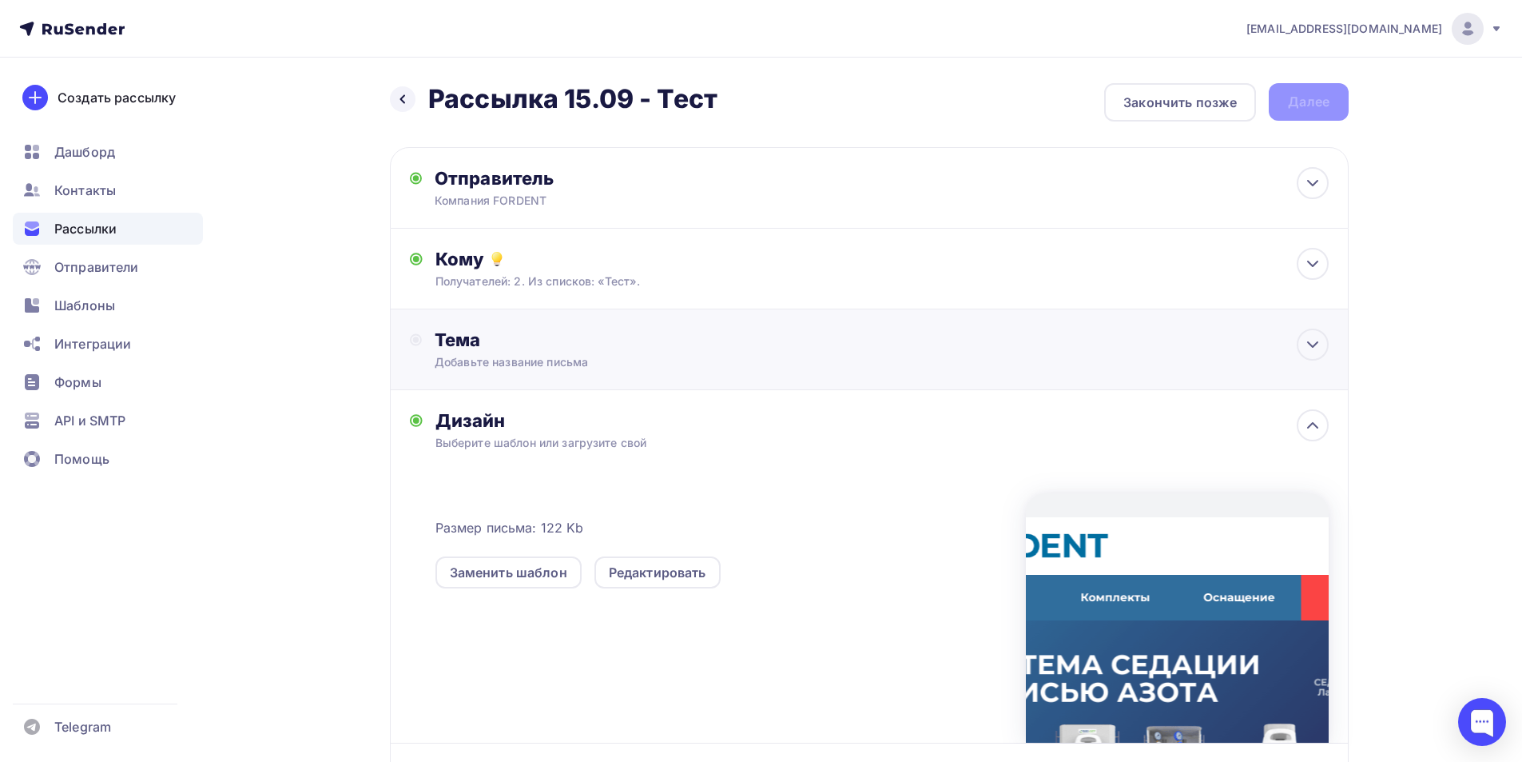
click at [520, 336] on div "Тема" at bounding box center [593, 339] width 316 height 22
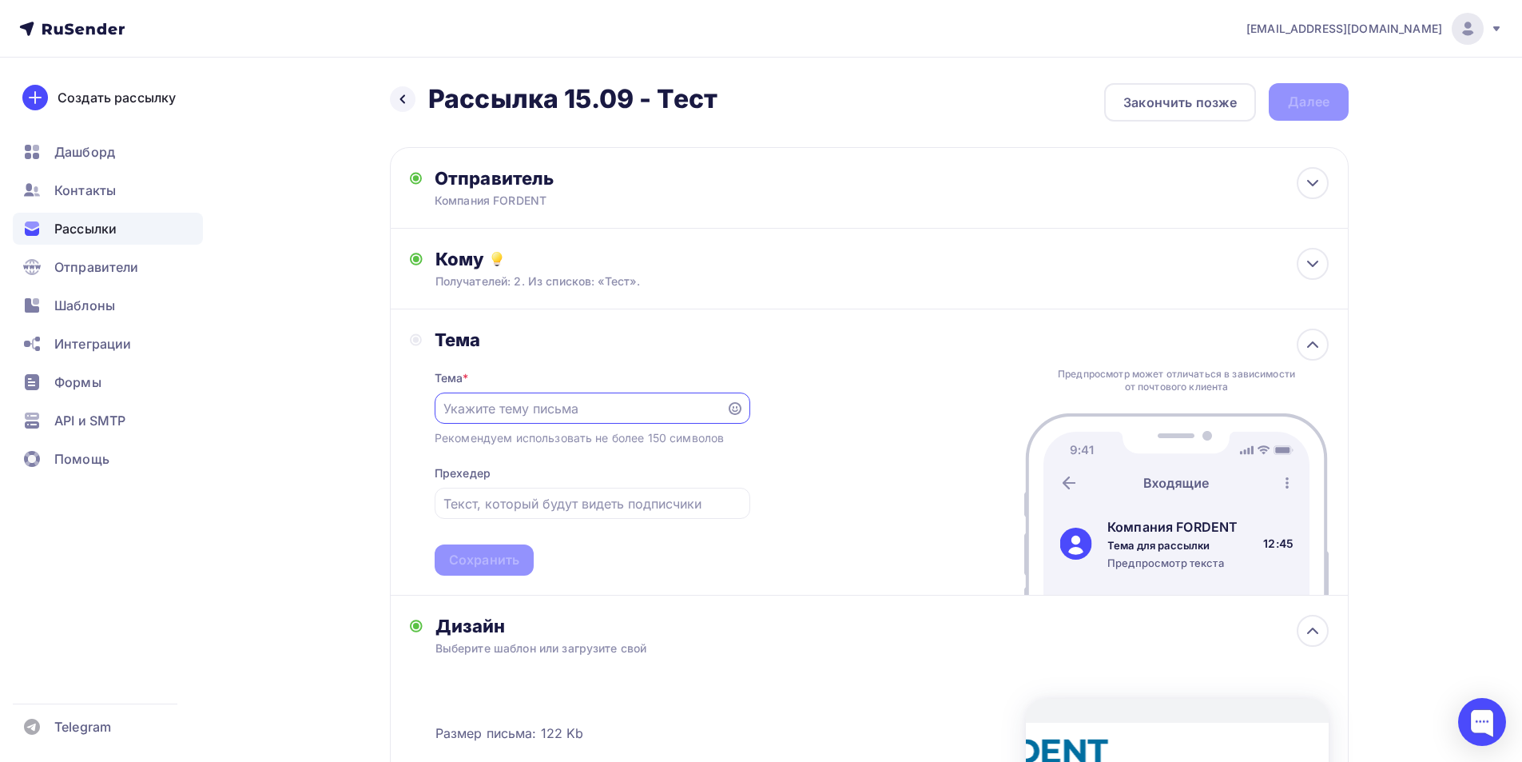
paste input "😴 Мобильная система седации для вашей клиники"
type input "😴 Мобильная система седации для вашей клиники"
drag, startPoint x: 543, startPoint y: 503, endPoint x: 527, endPoint y: 522, distance: 24.5
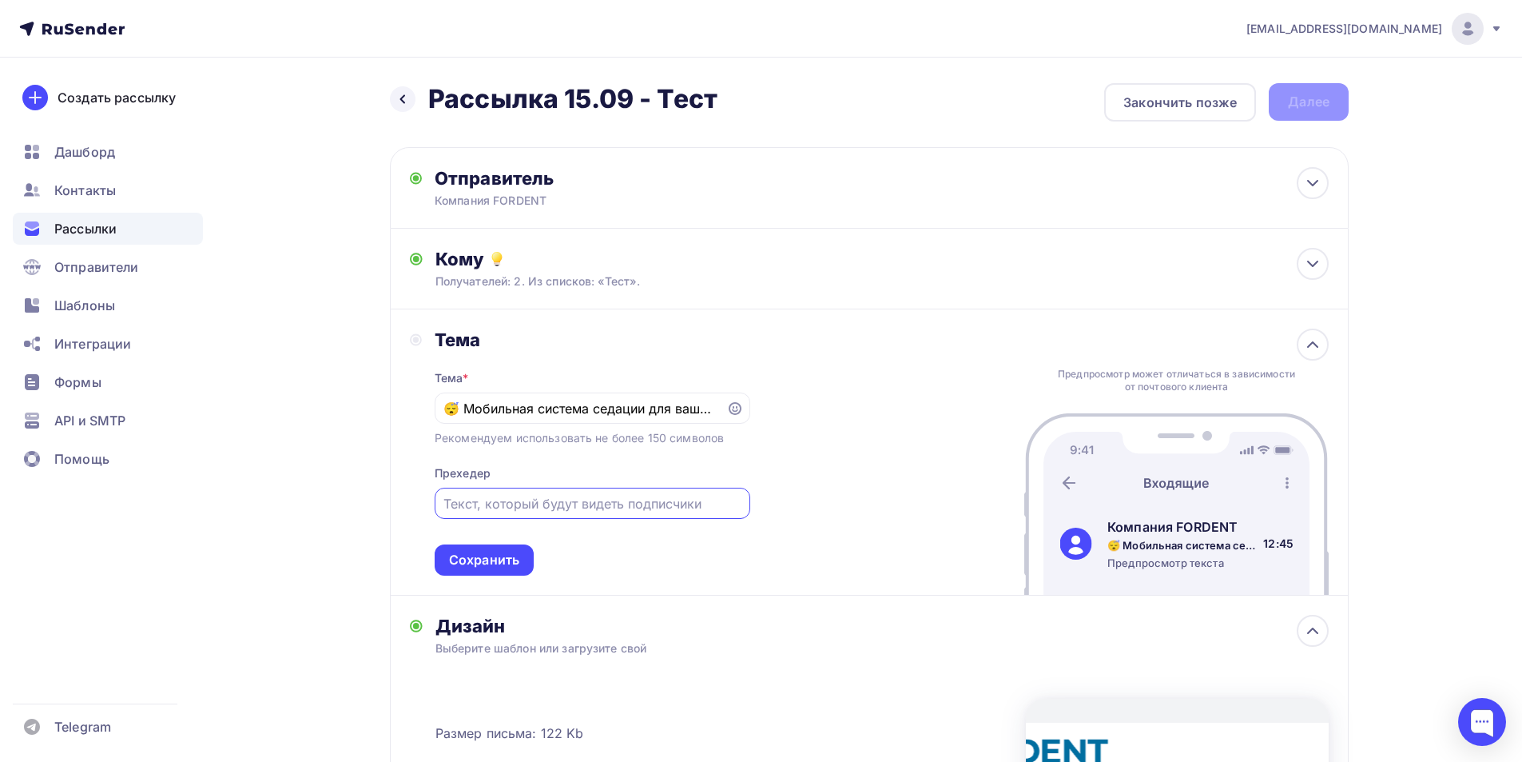
click at [541, 503] on input "text" at bounding box center [591, 503] width 297 height 19
paste input "СЕДАРТ ЗАКС"
type input "СЕДАРТ ЗАКС"
drag, startPoint x: 485, startPoint y: 551, endPoint x: 495, endPoint y: 560, distance: 13.0
click at [486, 551] on div "Сохранить" at bounding box center [484, 560] width 70 height 18
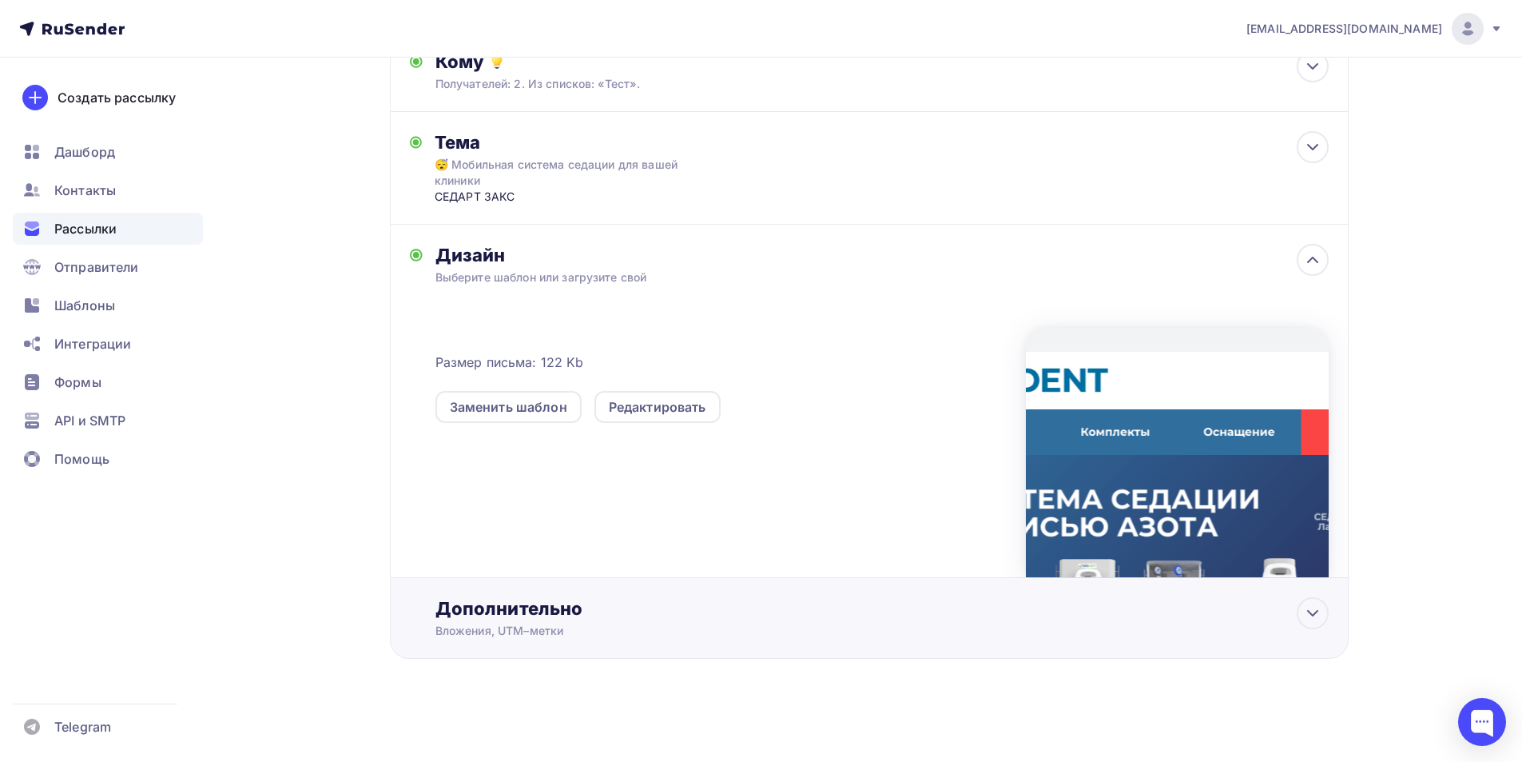
click at [521, 603] on div "Дополнительно" at bounding box center [881, 608] width 893 height 22
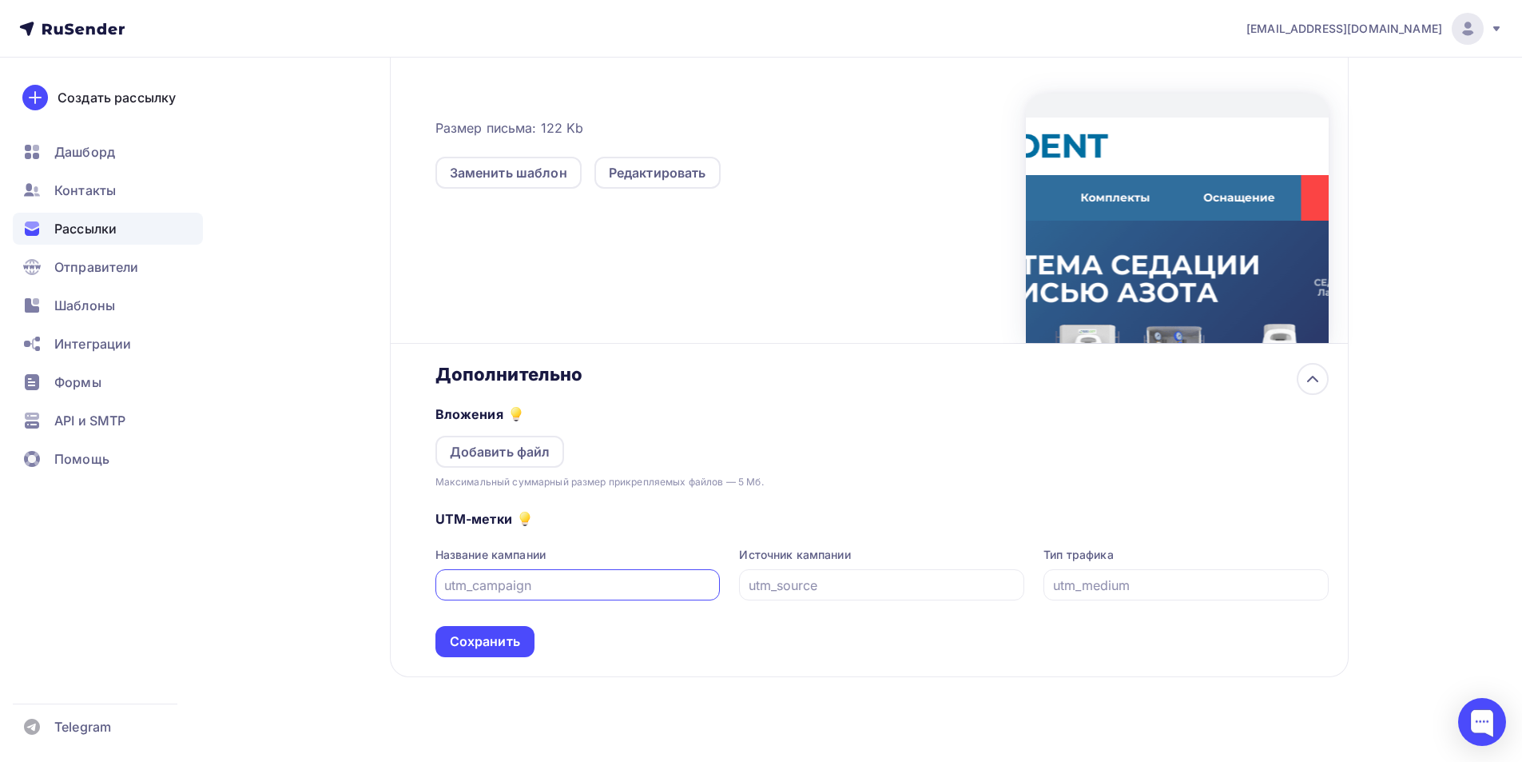
scroll to position [440, 0]
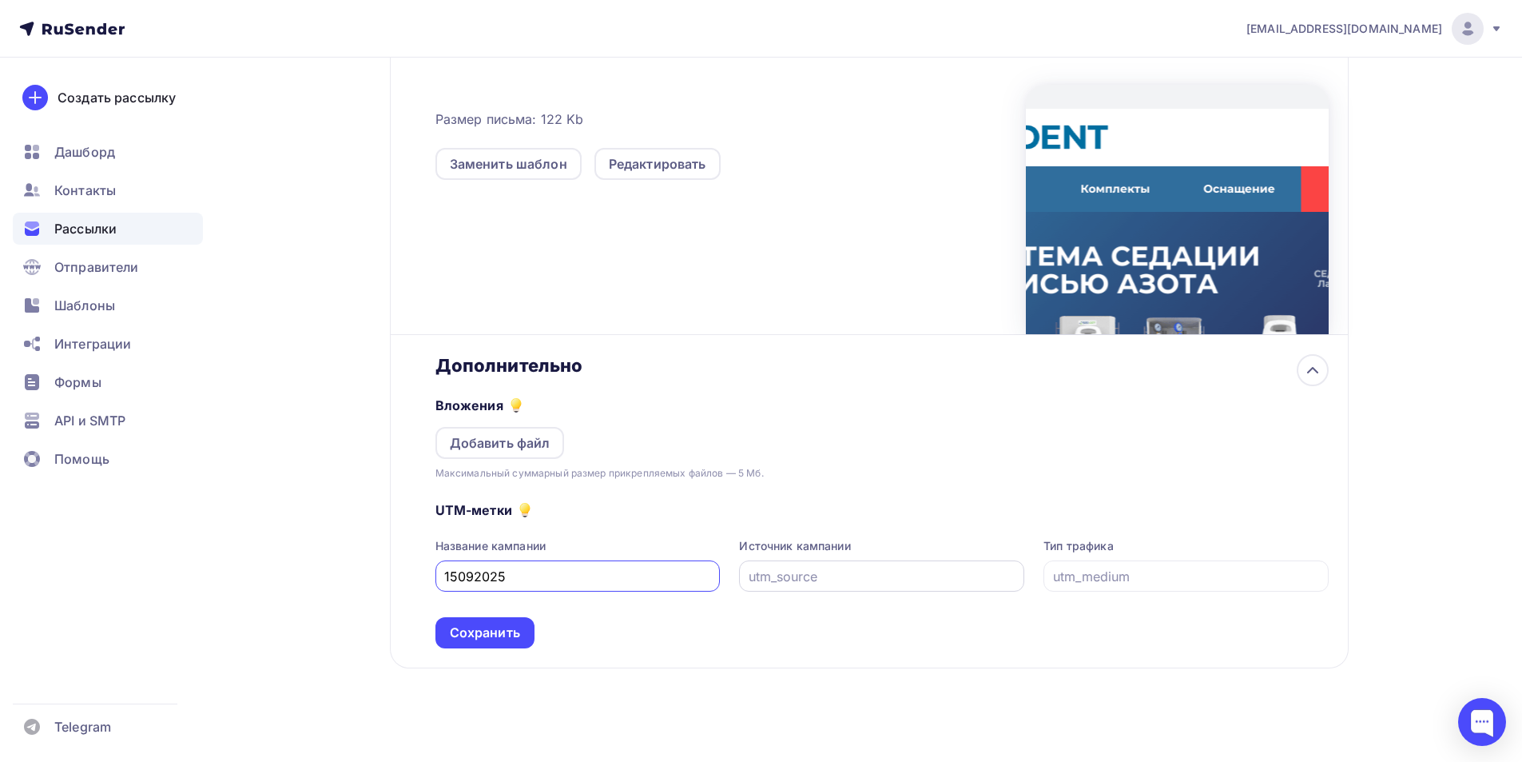
type input "15092025"
click at [845, 576] on input "text" at bounding box center [882, 576] width 267 height 19
drag, startPoint x: 860, startPoint y: 580, endPoint x: 674, endPoint y: 573, distance: 186.3
click at [674, 573] on div "Название кампании 15092025 Источник кампании email Тип трафика" at bounding box center [881, 565] width 893 height 54
paste input "СЕДАРТ ЗАКС"
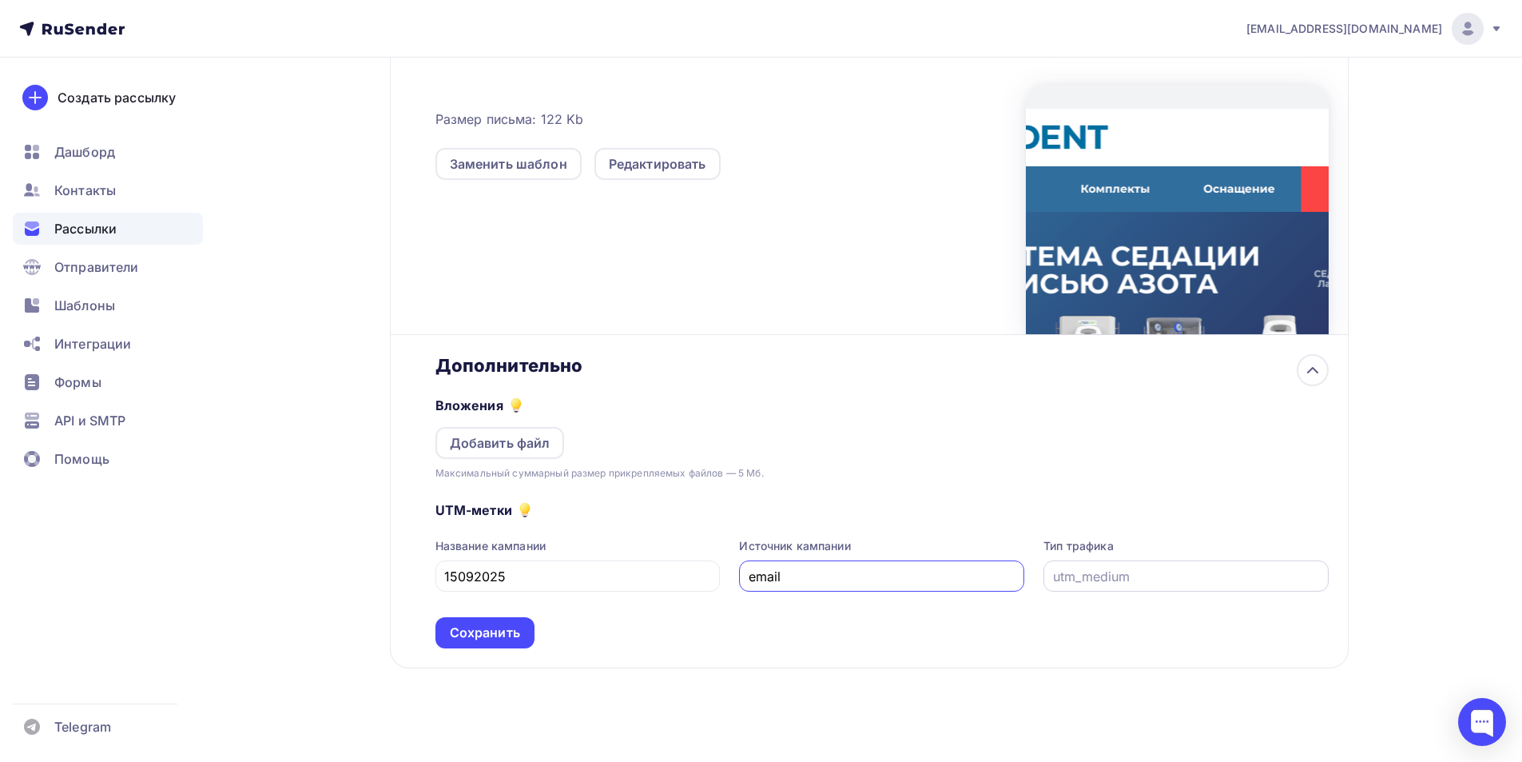
type input "email"
click at [1133, 573] on input "text" at bounding box center [1186, 576] width 267 height 19
click at [1134, 575] on input "text" at bounding box center [1186, 576] width 267 height 19
paste input "Система седации"
type input "Система седации"
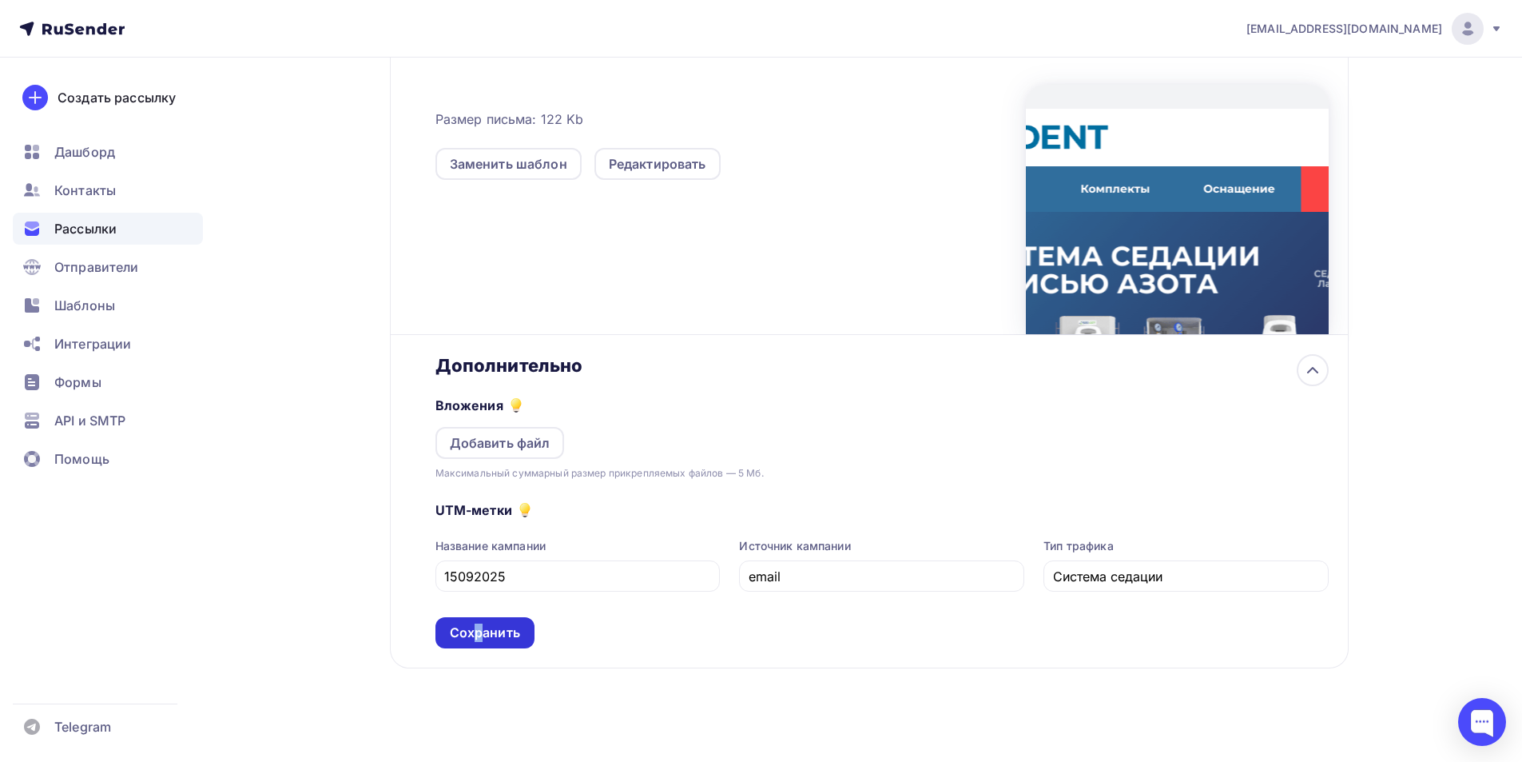
click at [479, 644] on div "Сохранить" at bounding box center [484, 632] width 99 height 31
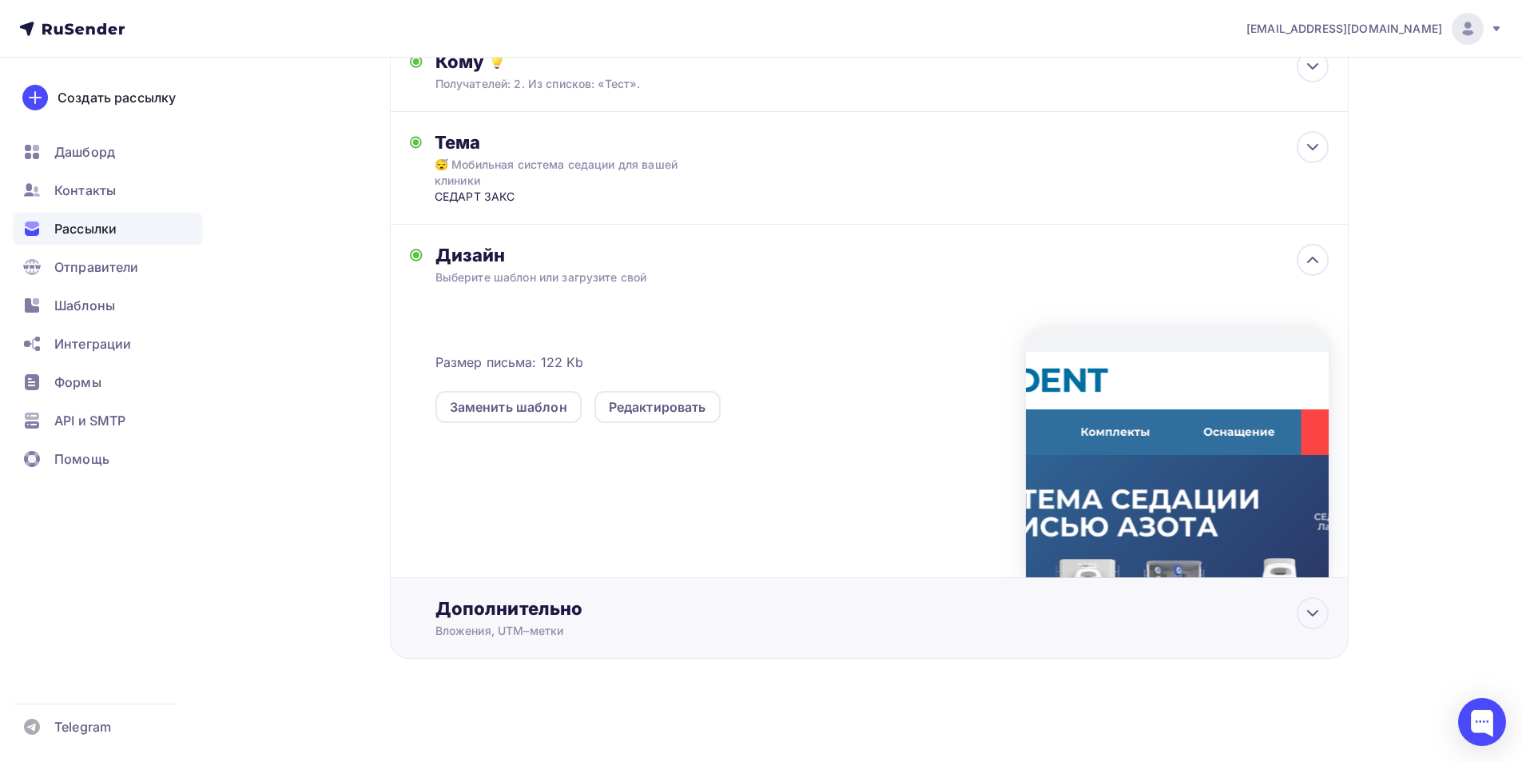
scroll to position [0, 0]
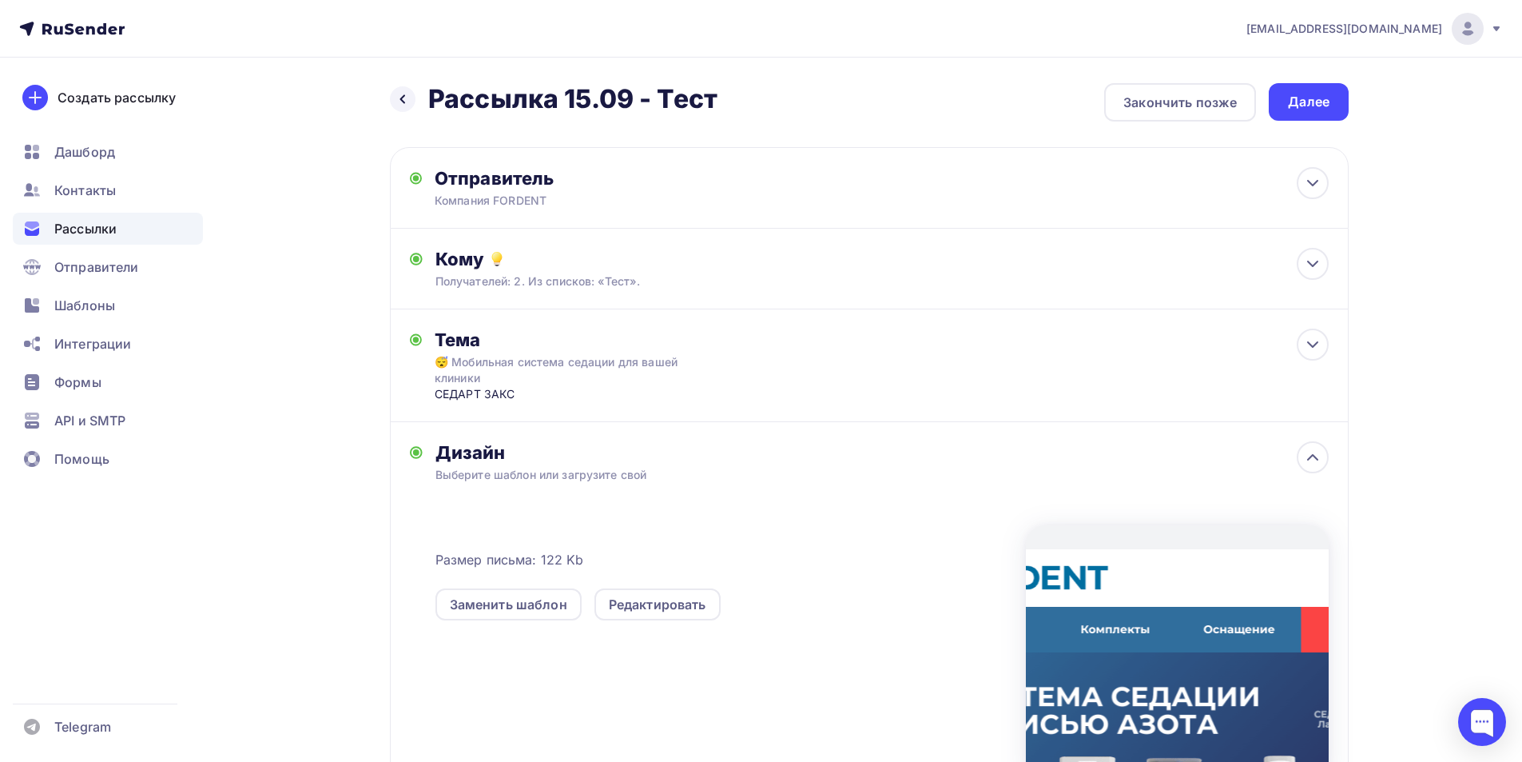
drag, startPoint x: 1332, startPoint y: 89, endPoint x: 1334, endPoint y: 104, distance: 14.6
click at [1332, 91] on div "Далее" at bounding box center [1309, 102] width 80 height 38
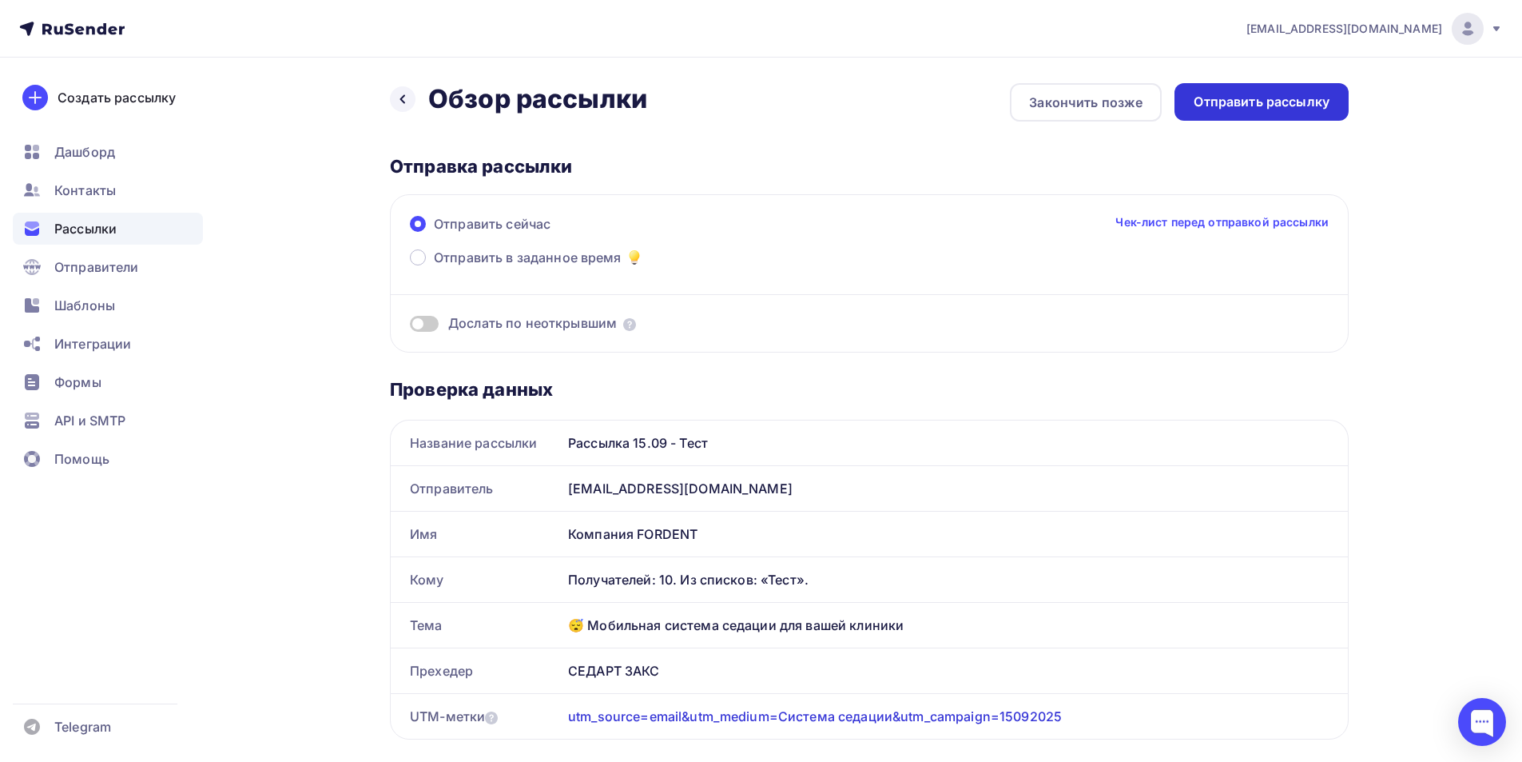
click at [1302, 107] on div "Отправить рассылку" at bounding box center [1262, 102] width 136 height 18
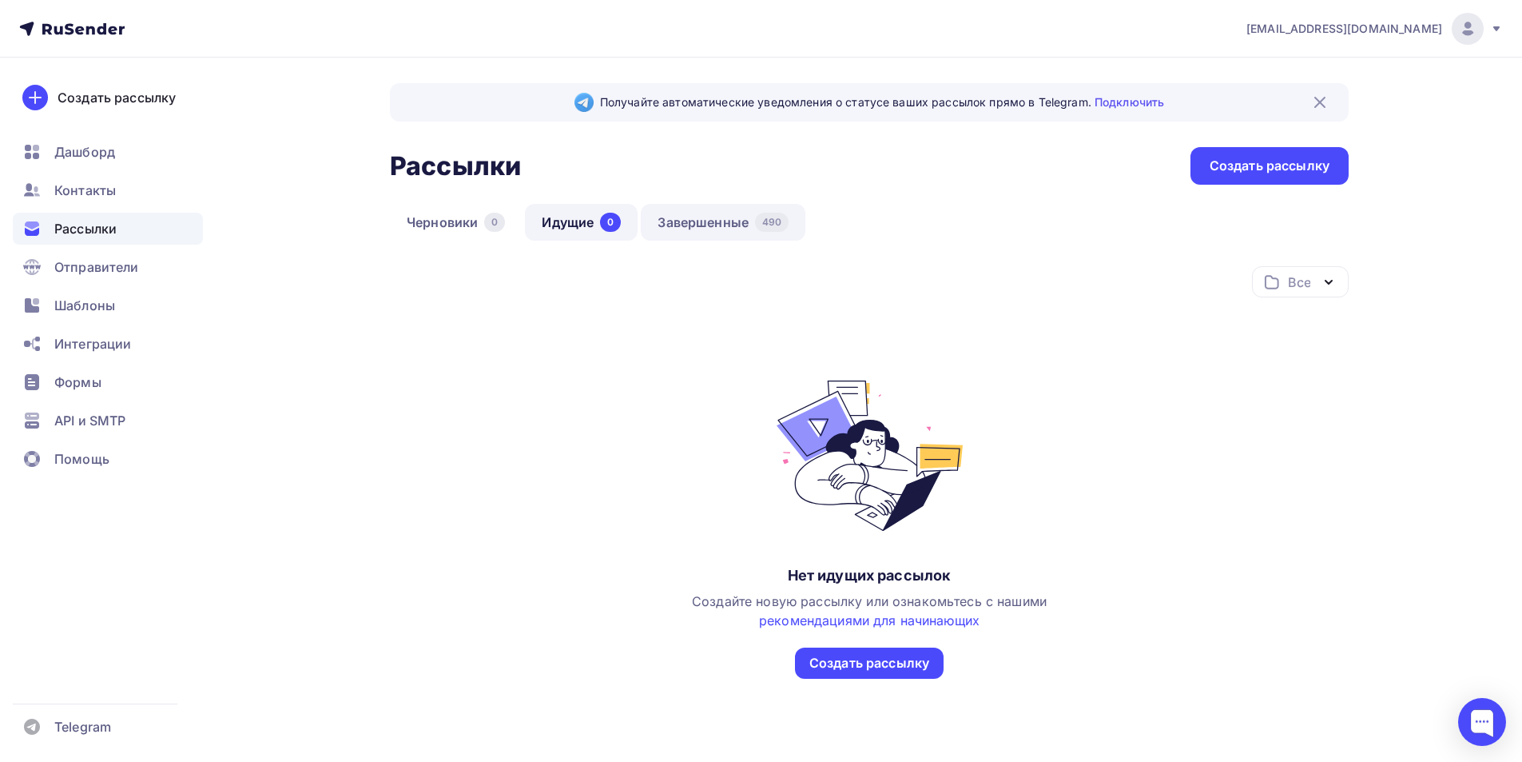
click at [708, 228] on link "Завершенные 490" at bounding box center [723, 222] width 165 height 37
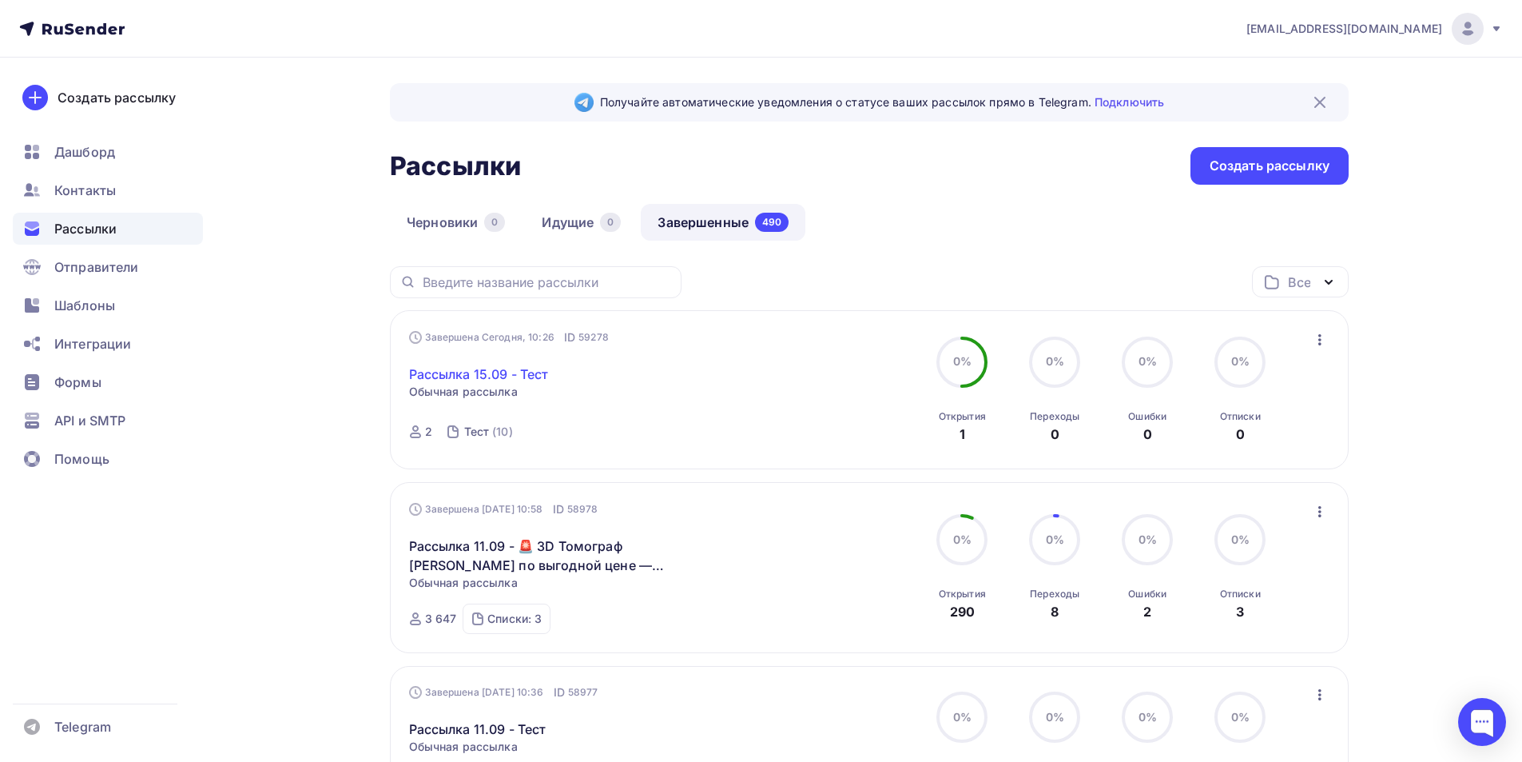
click at [525, 374] on link "Рассылка 15.09 - Тест" at bounding box center [479, 373] width 140 height 19
click at [483, 432] on div "Тест" at bounding box center [477, 432] width 26 height 16
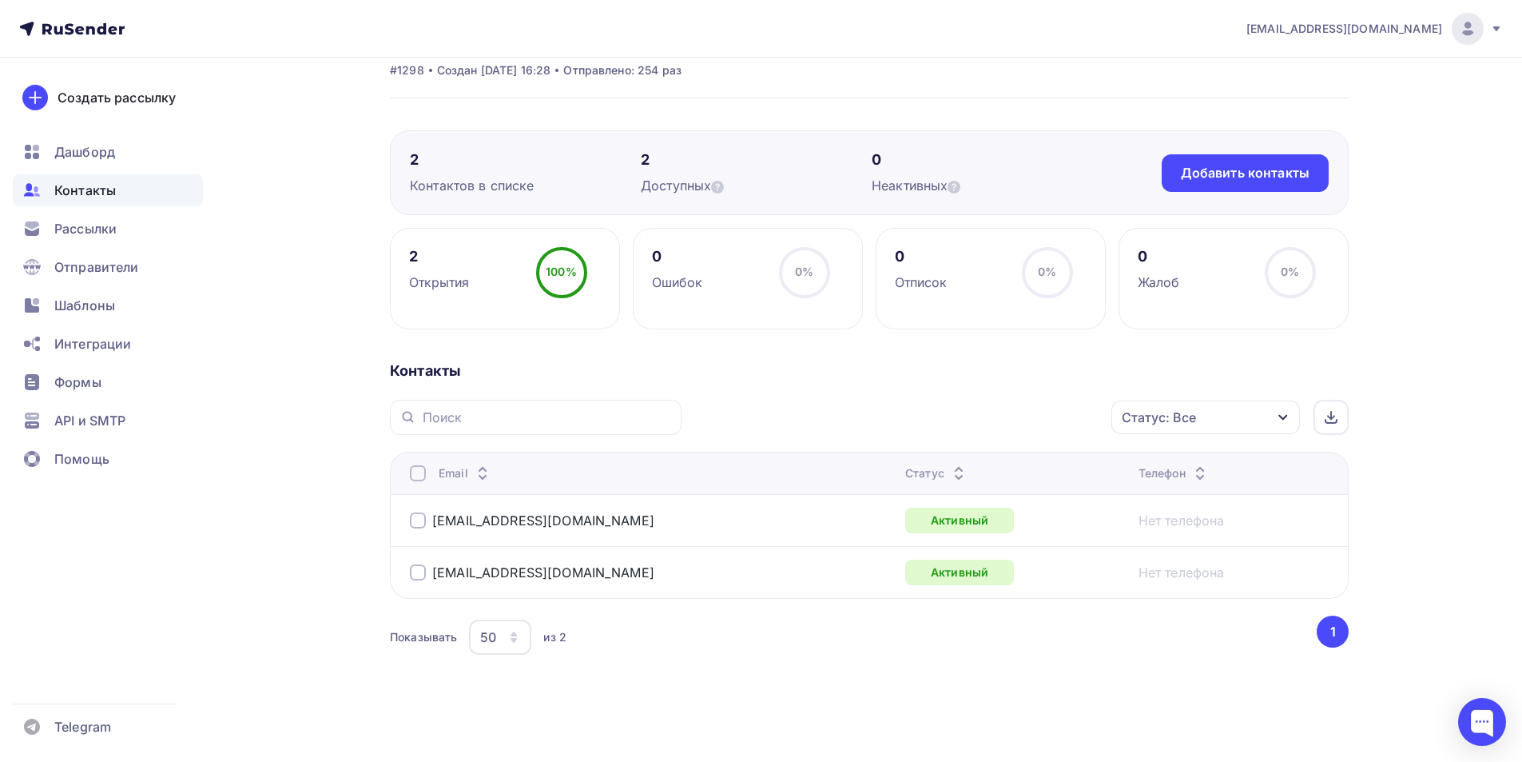
scroll to position [69, 0]
drag, startPoint x: 72, startPoint y: 227, endPoint x: 161, endPoint y: 206, distance: 91.1
click at [74, 227] on span "Рассылки" at bounding box center [85, 228] width 62 height 19
